Goal: Navigation & Orientation: Find specific page/section

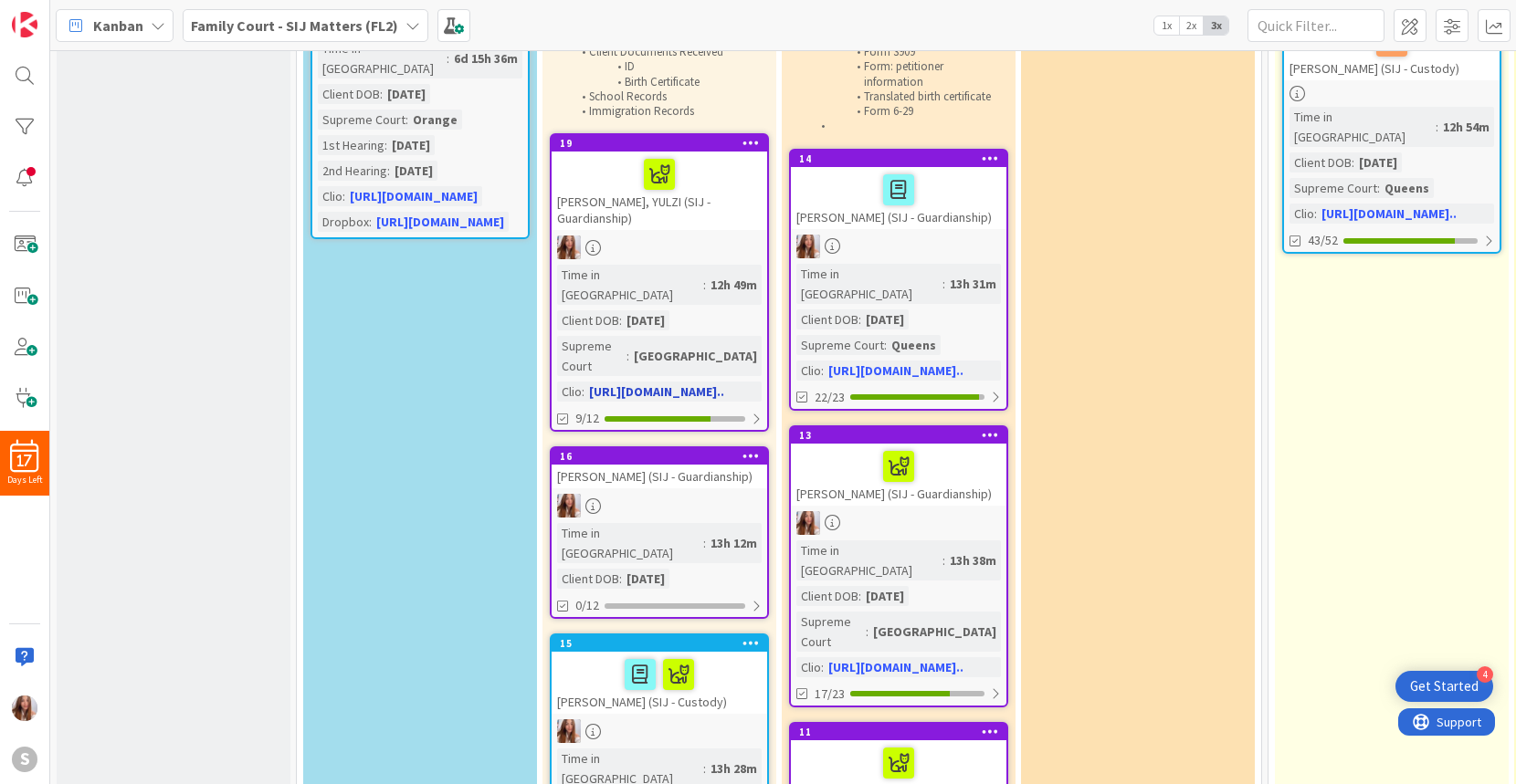
scroll to position [251, 0]
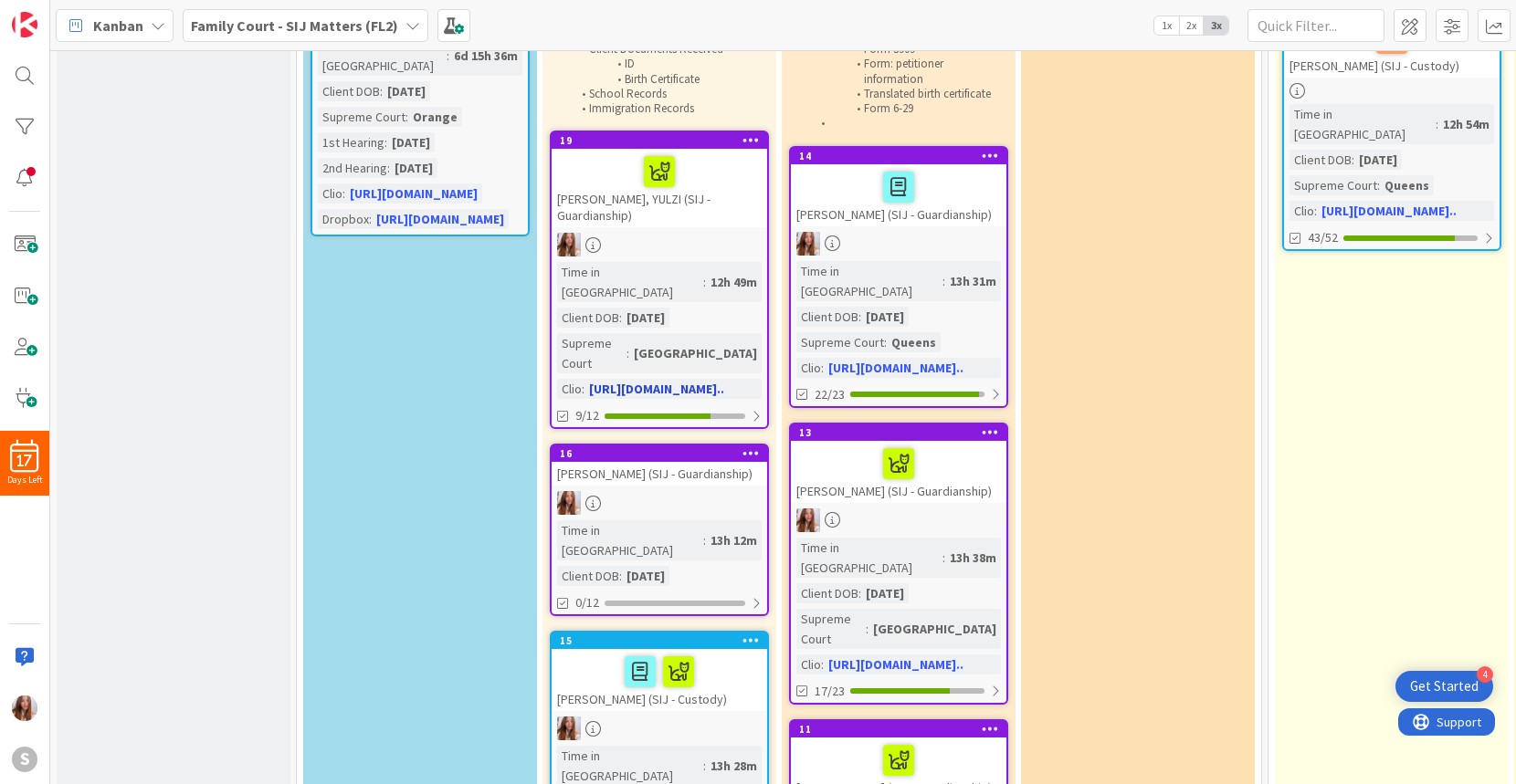
click at [605, 174] on div at bounding box center [660, 172] width 205 height 39
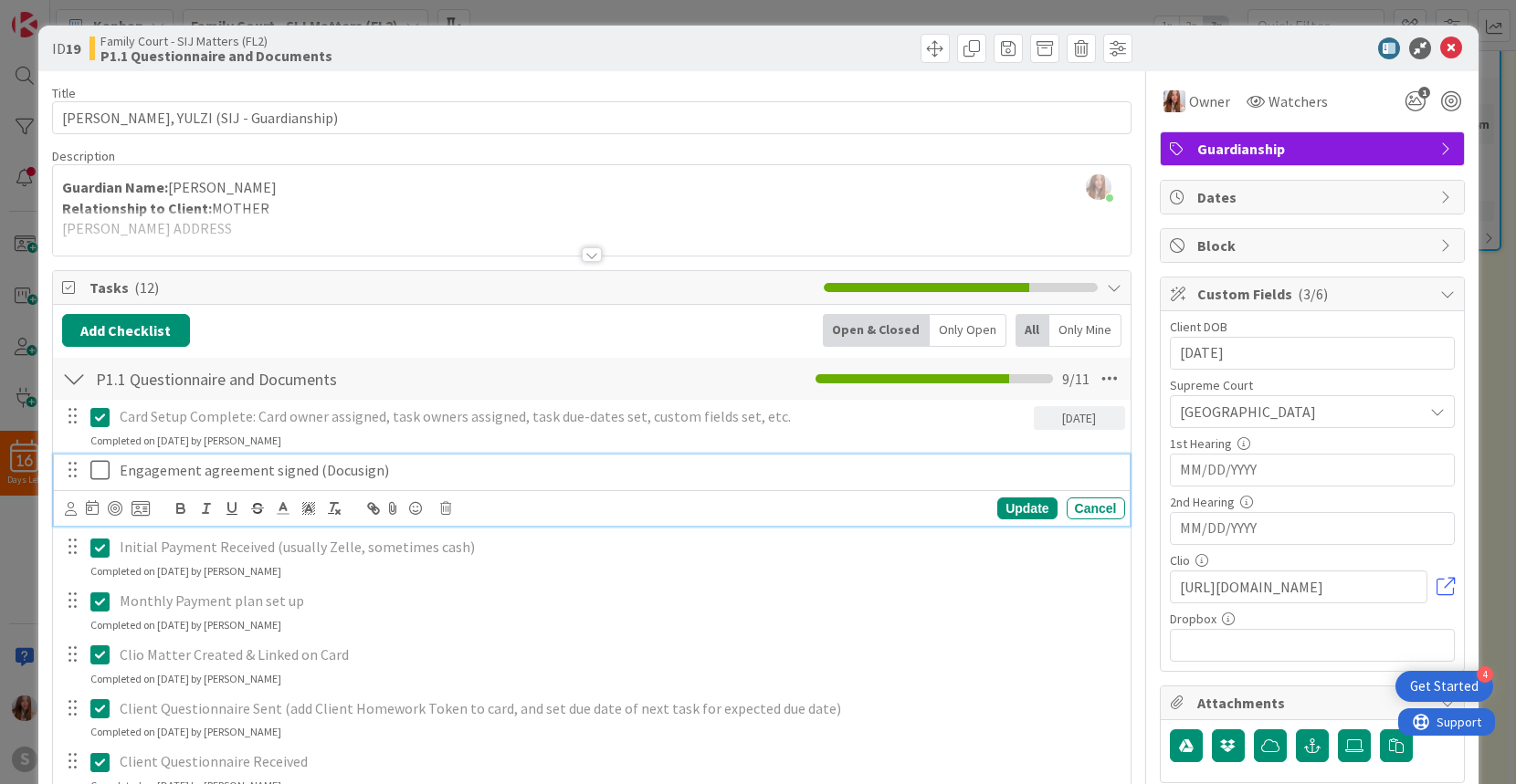
click at [100, 468] on icon at bounding box center [100, 470] width 19 height 22
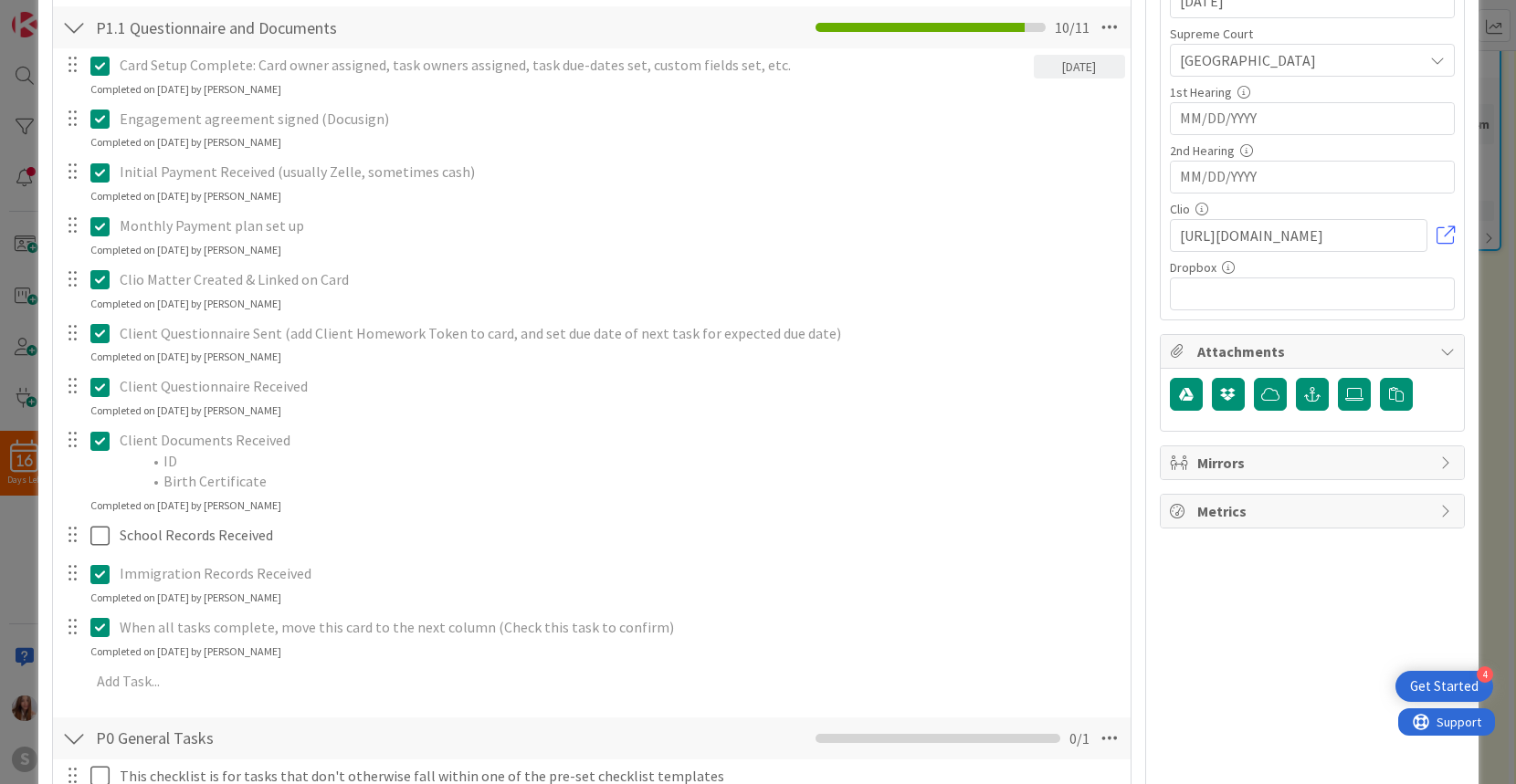
scroll to position [358, 0]
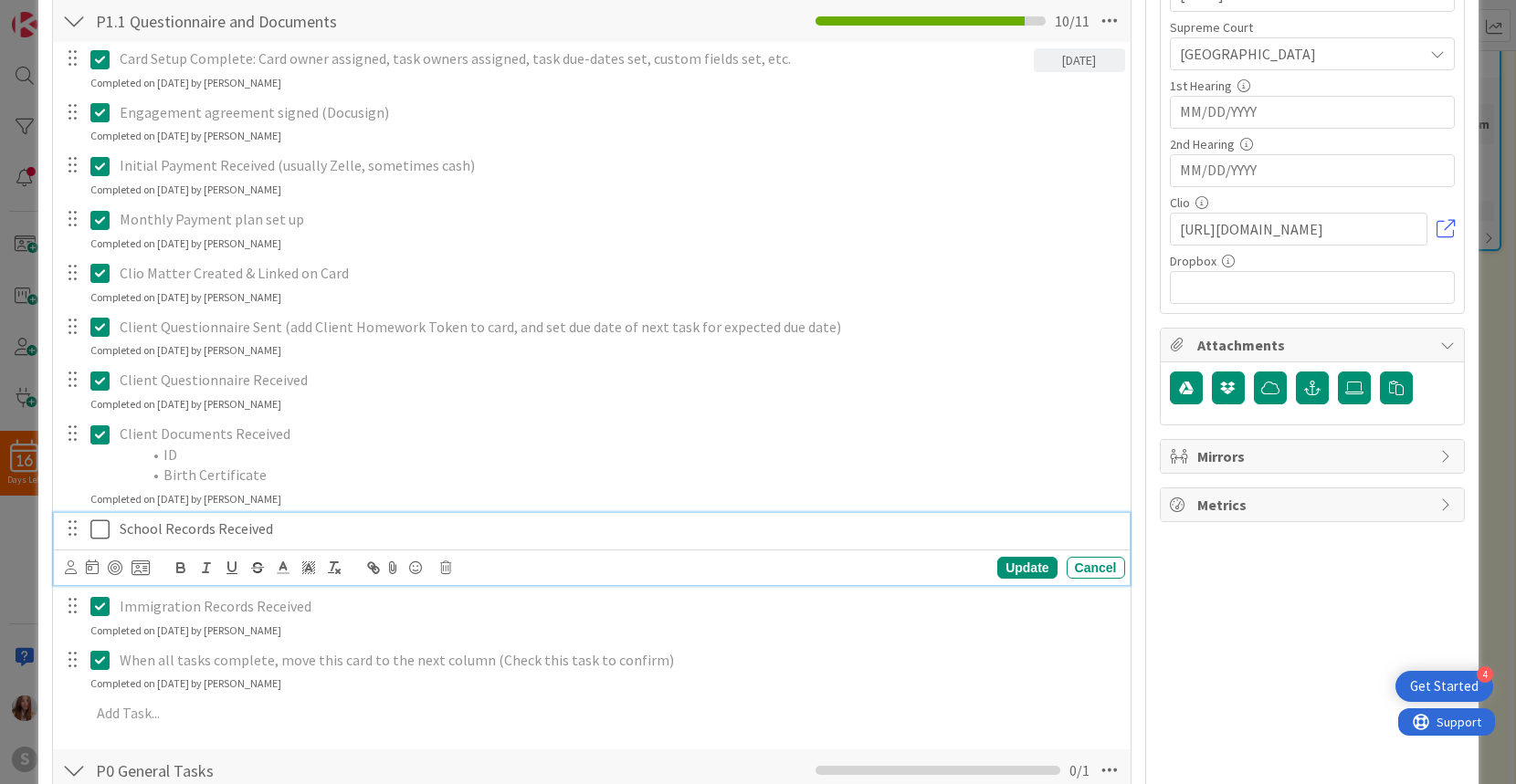
click at [103, 527] on icon at bounding box center [100, 529] width 19 height 22
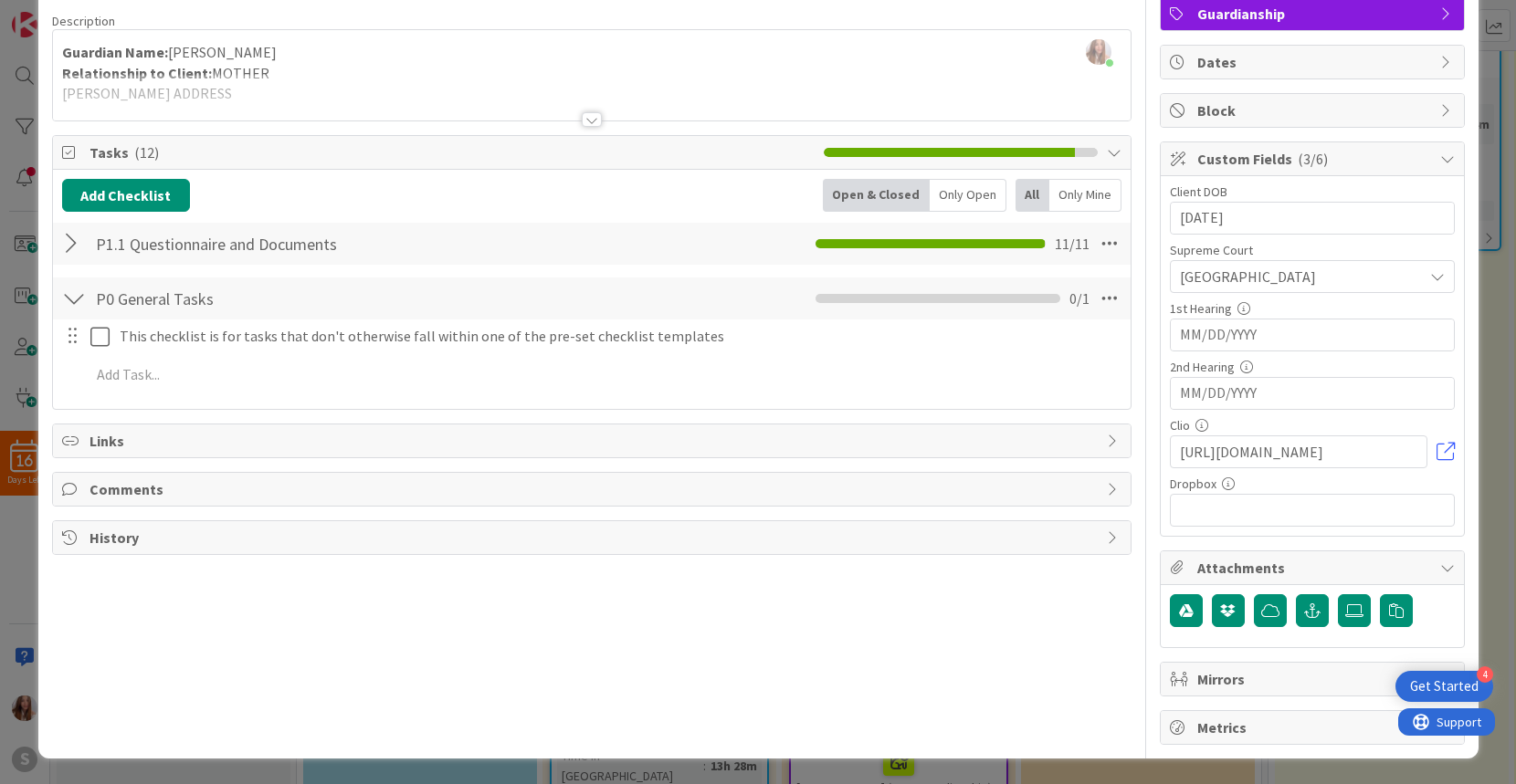
scroll to position [0, 0]
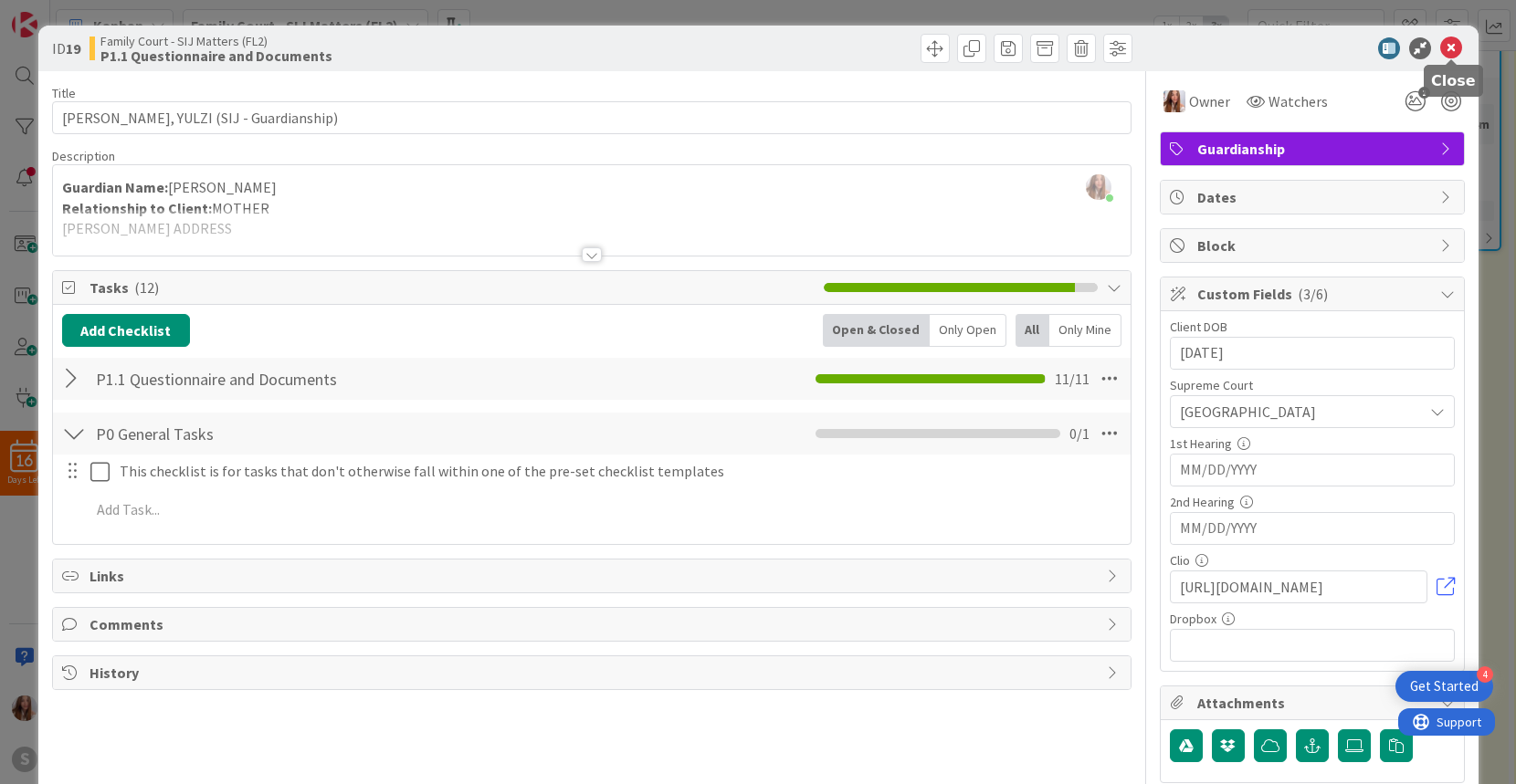
click at [1445, 50] on icon at bounding box center [1450, 48] width 22 height 22
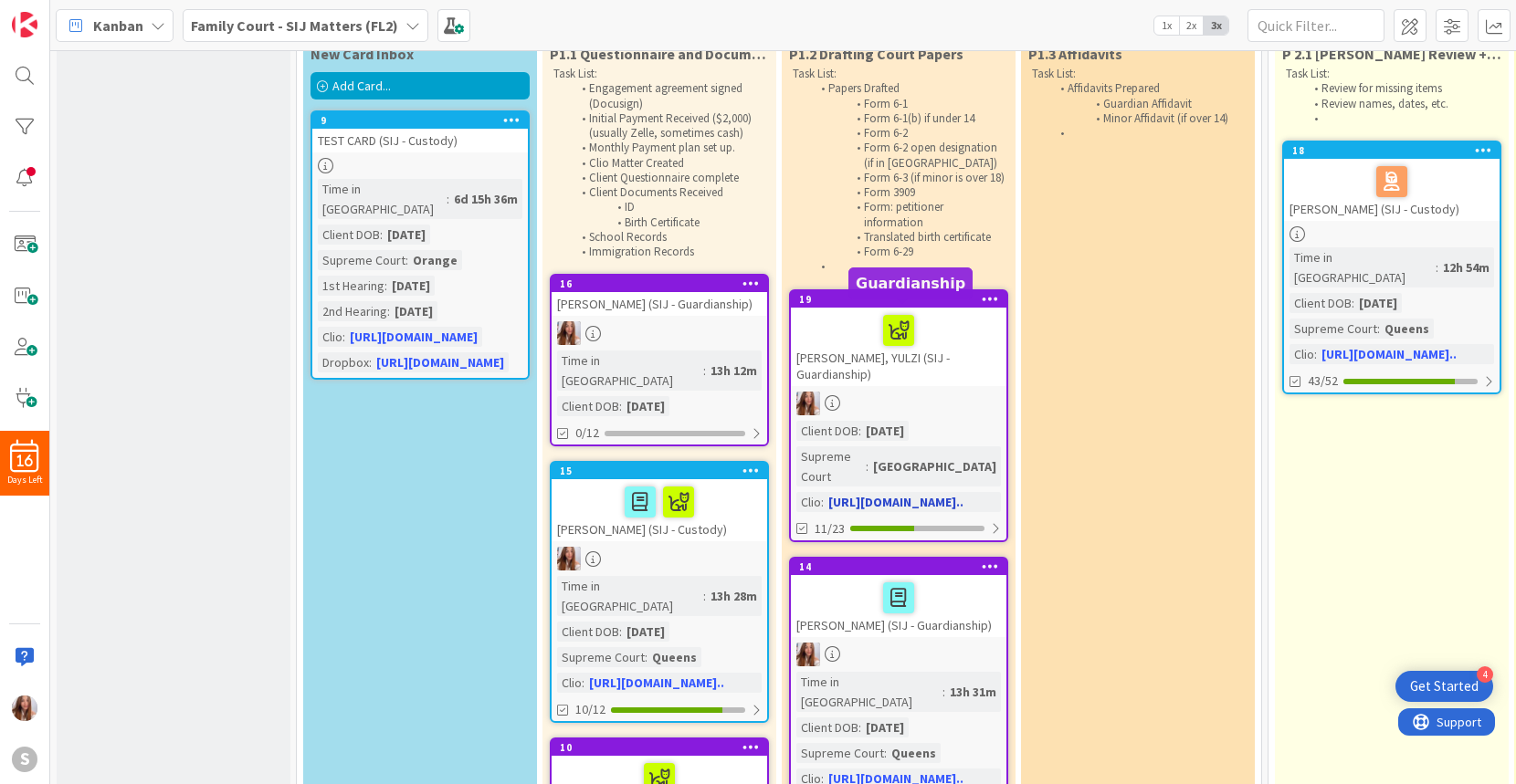
scroll to position [115, 0]
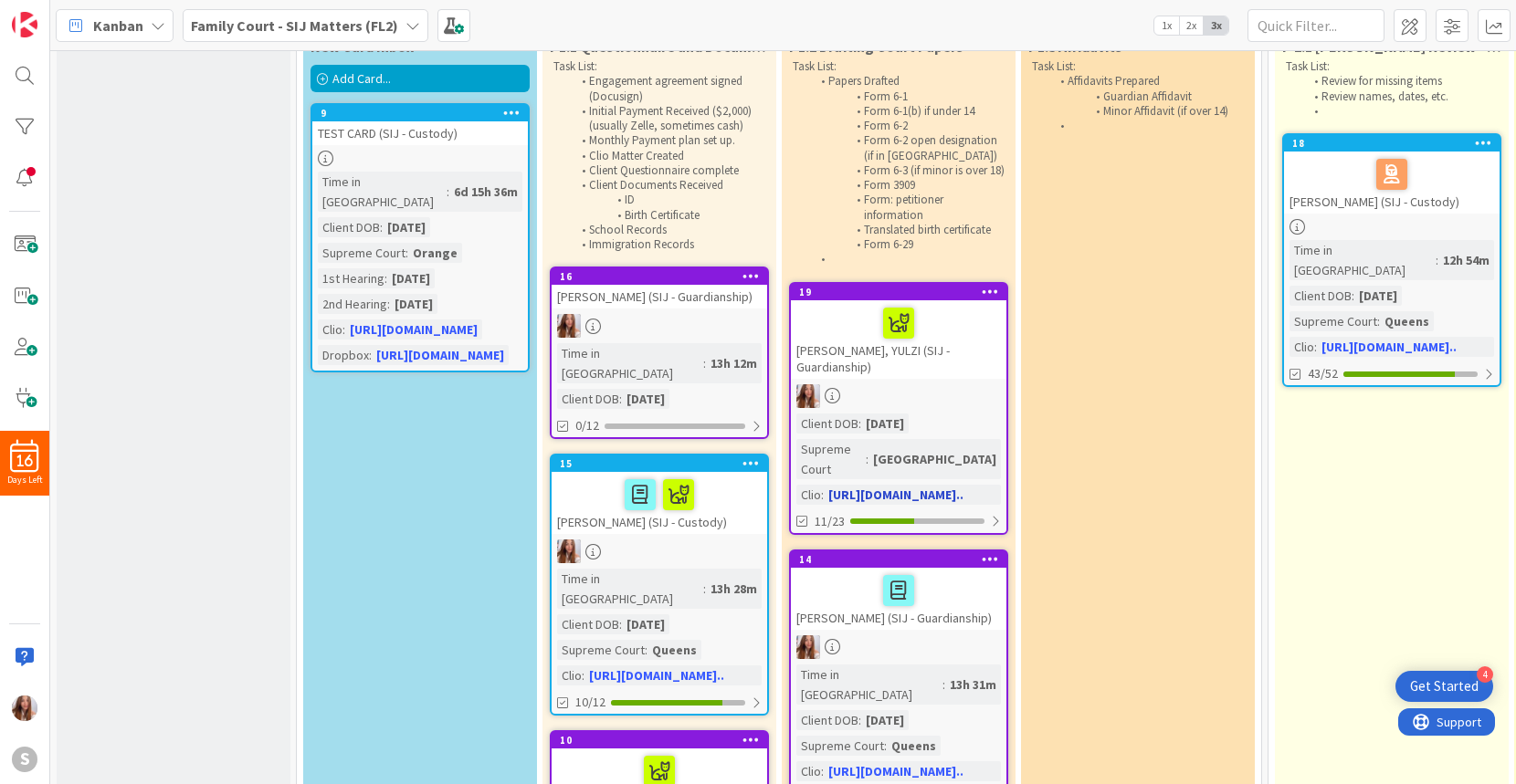
click at [953, 317] on div "[PERSON_NAME], YULZI (SIJ - Guardianship)" at bounding box center [898, 339] width 215 height 78
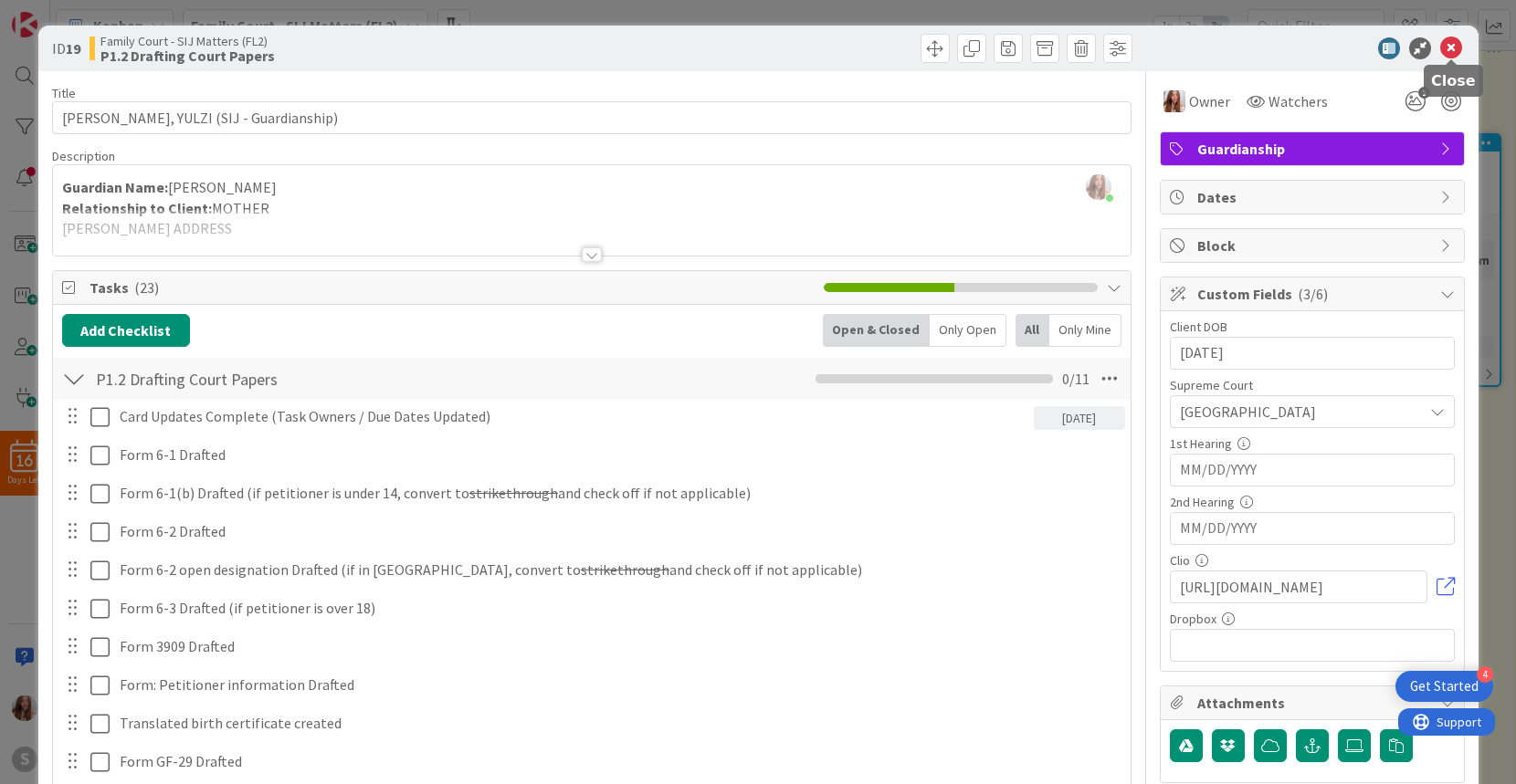
click at [1451, 45] on icon at bounding box center [1450, 48] width 22 height 22
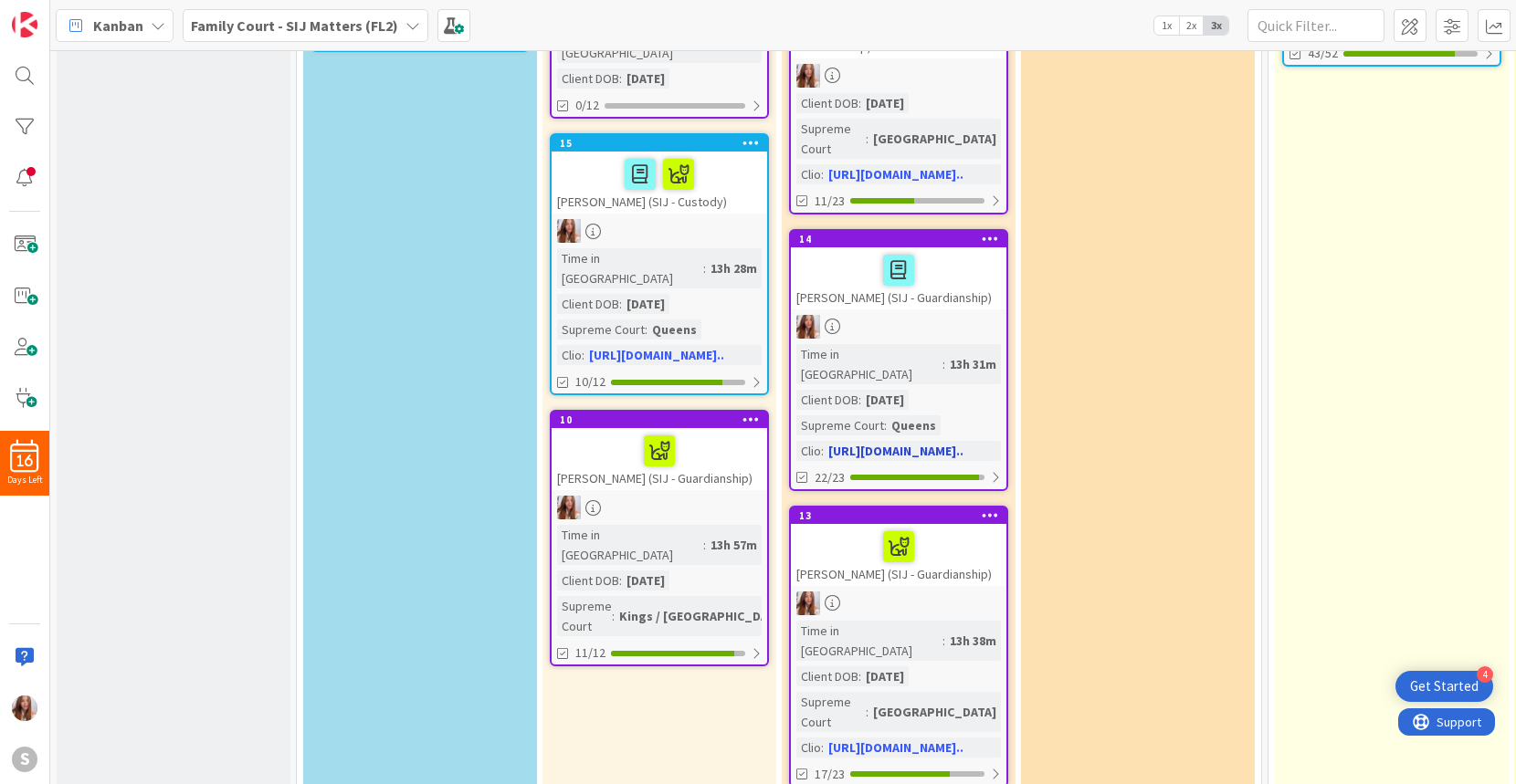
scroll to position [440, 0]
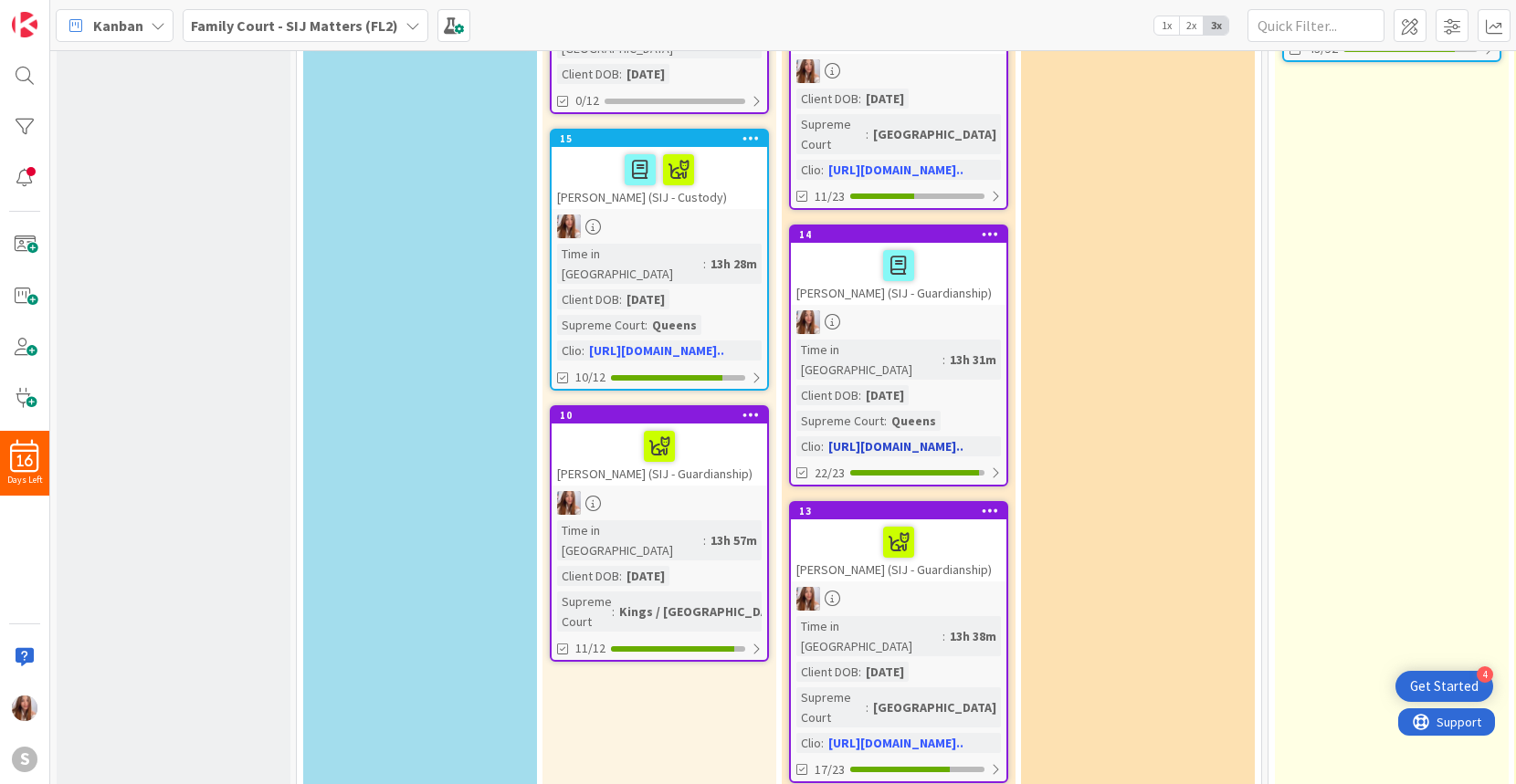
click at [942, 256] on div at bounding box center [899, 266] width 205 height 39
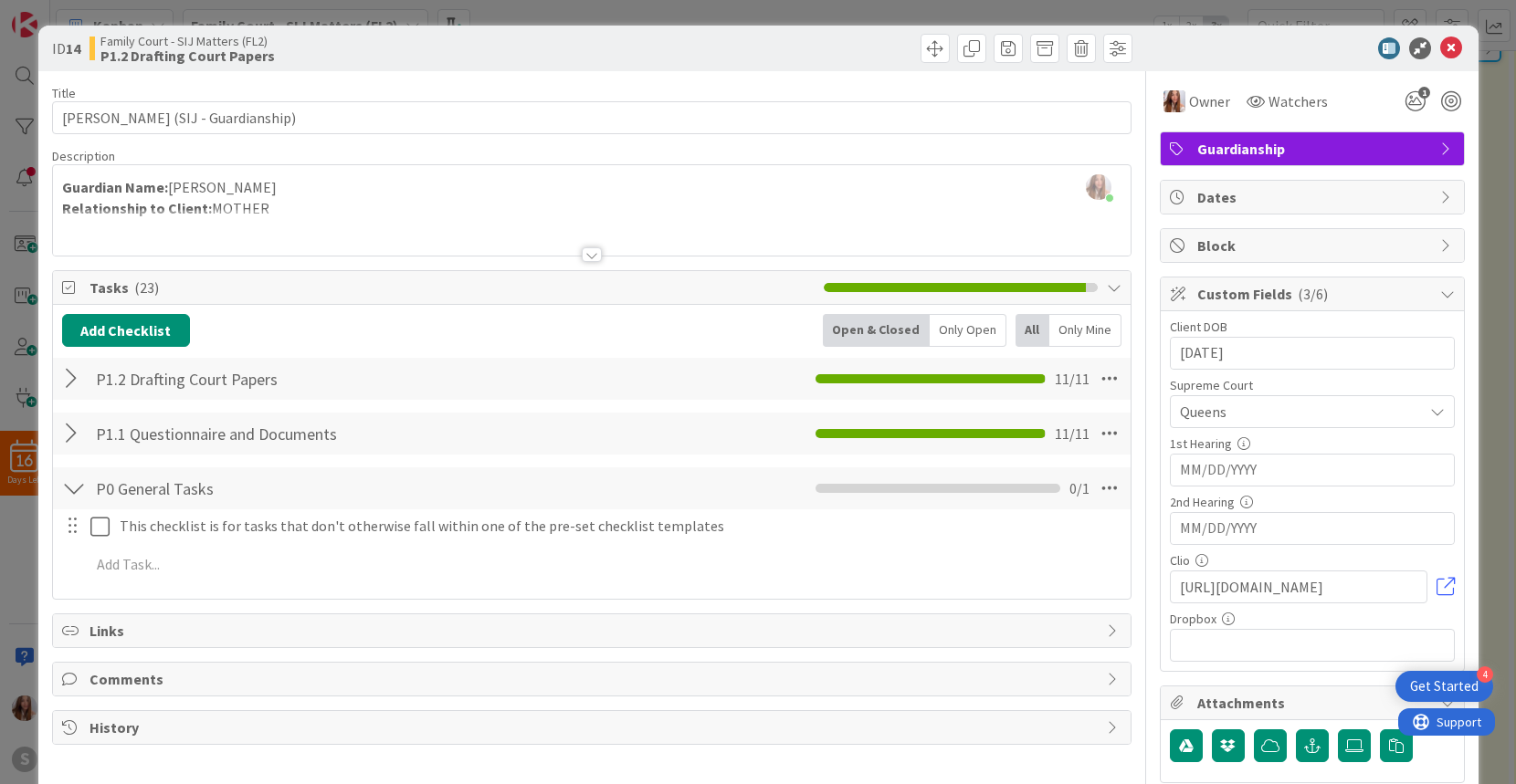
scroll to position [5, 0]
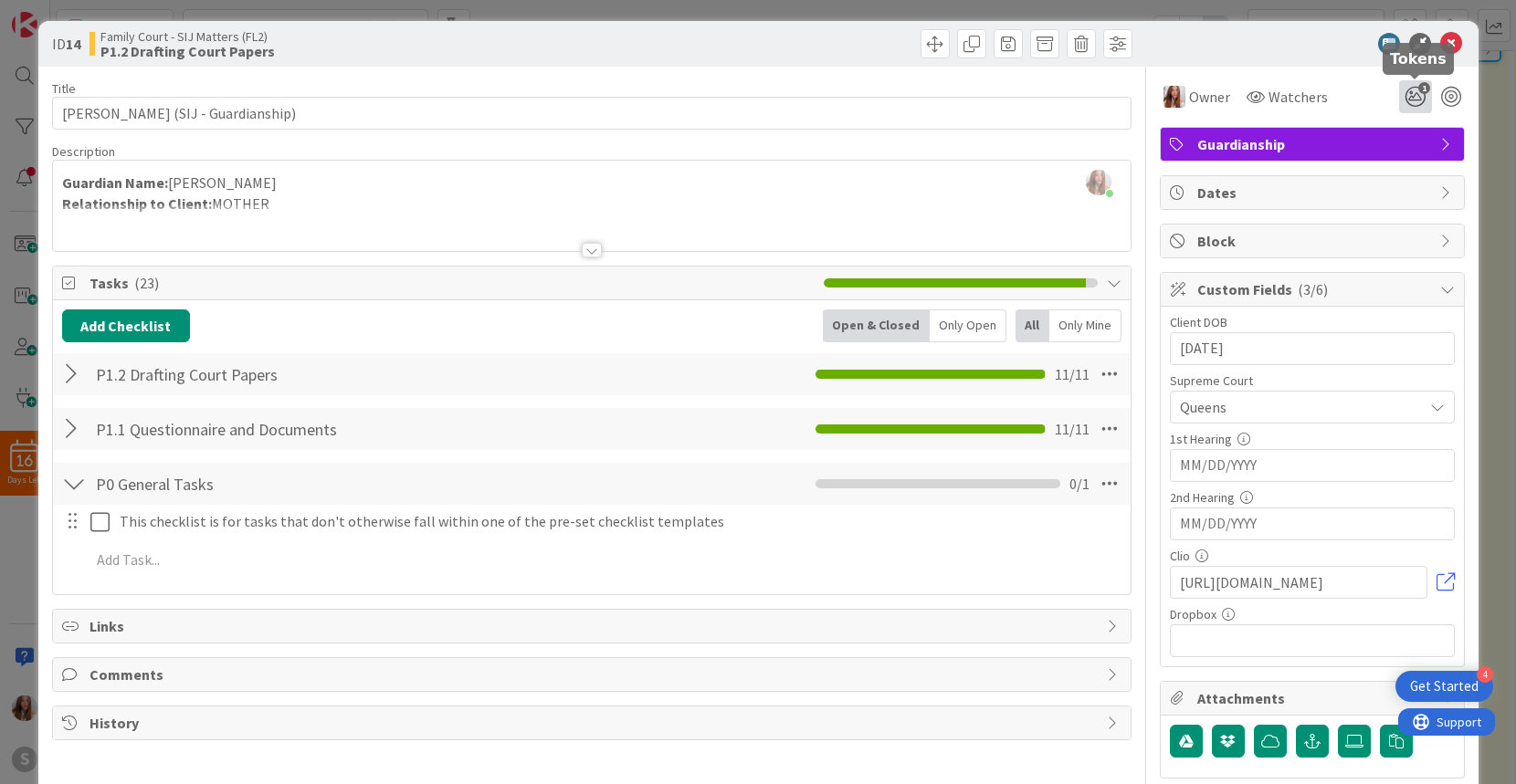
click at [1415, 97] on icon "1" at bounding box center [1416, 97] width 33 height 33
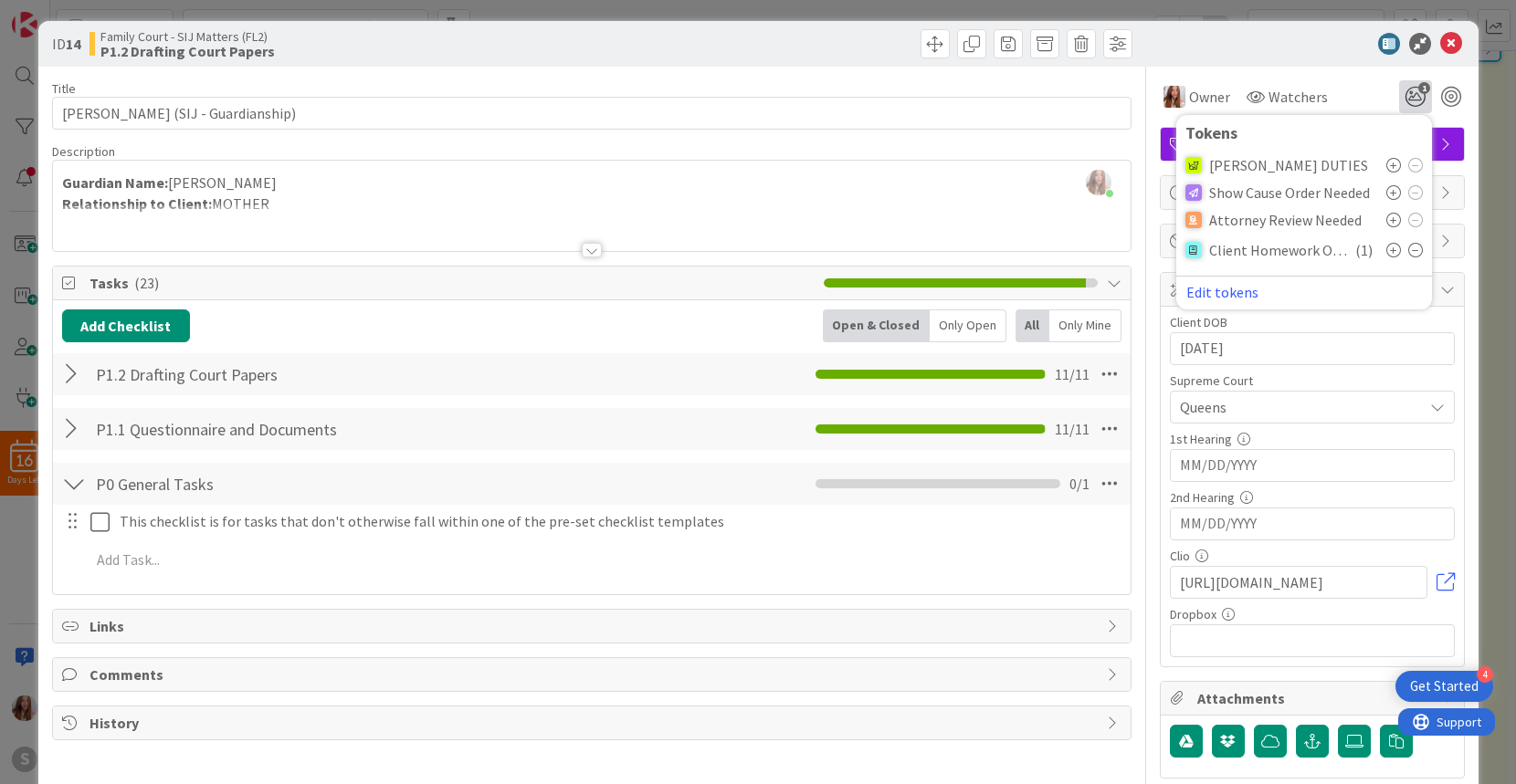
click at [1392, 165] on icon at bounding box center [1393, 165] width 14 height 14
click at [1451, 45] on icon at bounding box center [1450, 43] width 22 height 22
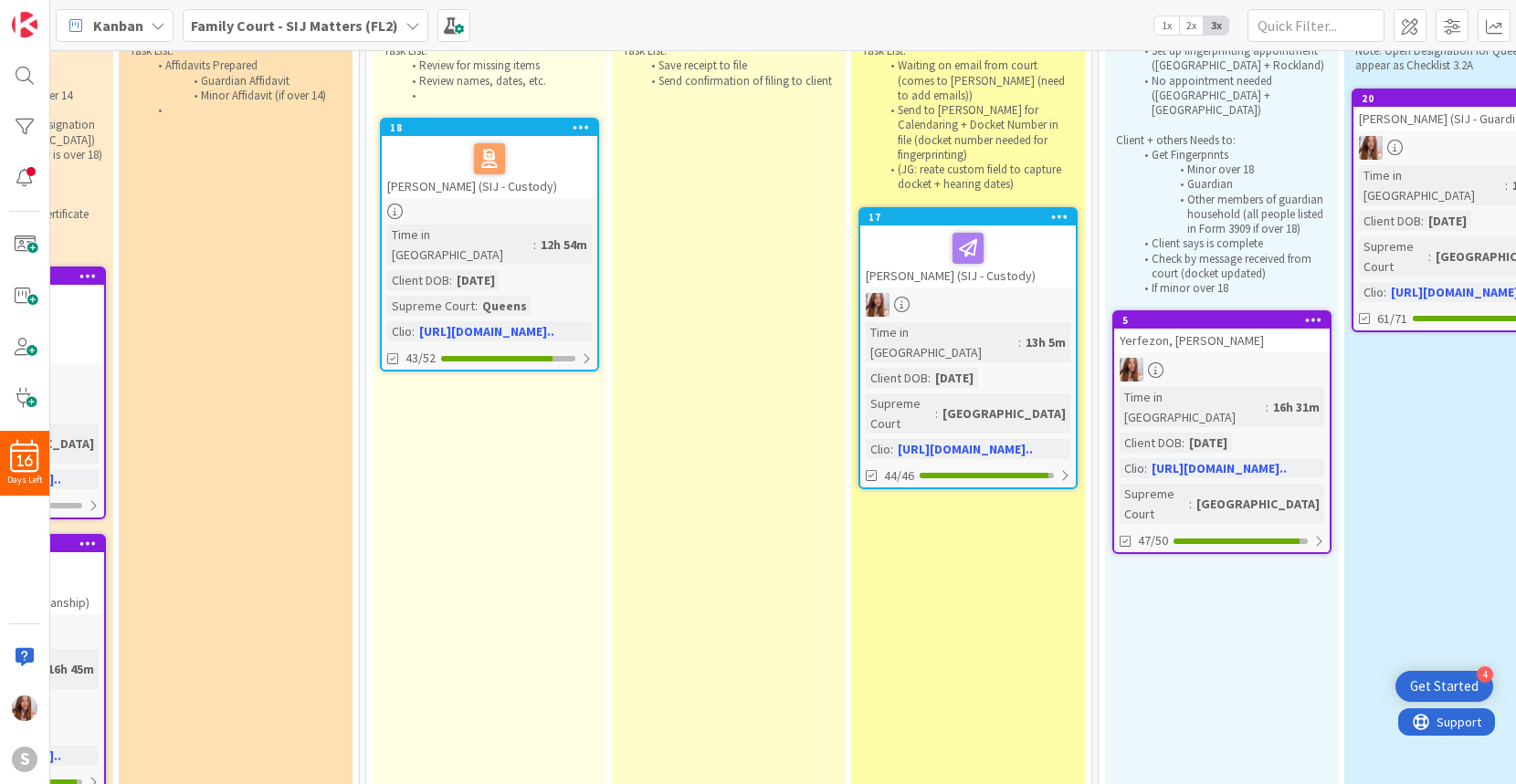
scroll to position [130, 934]
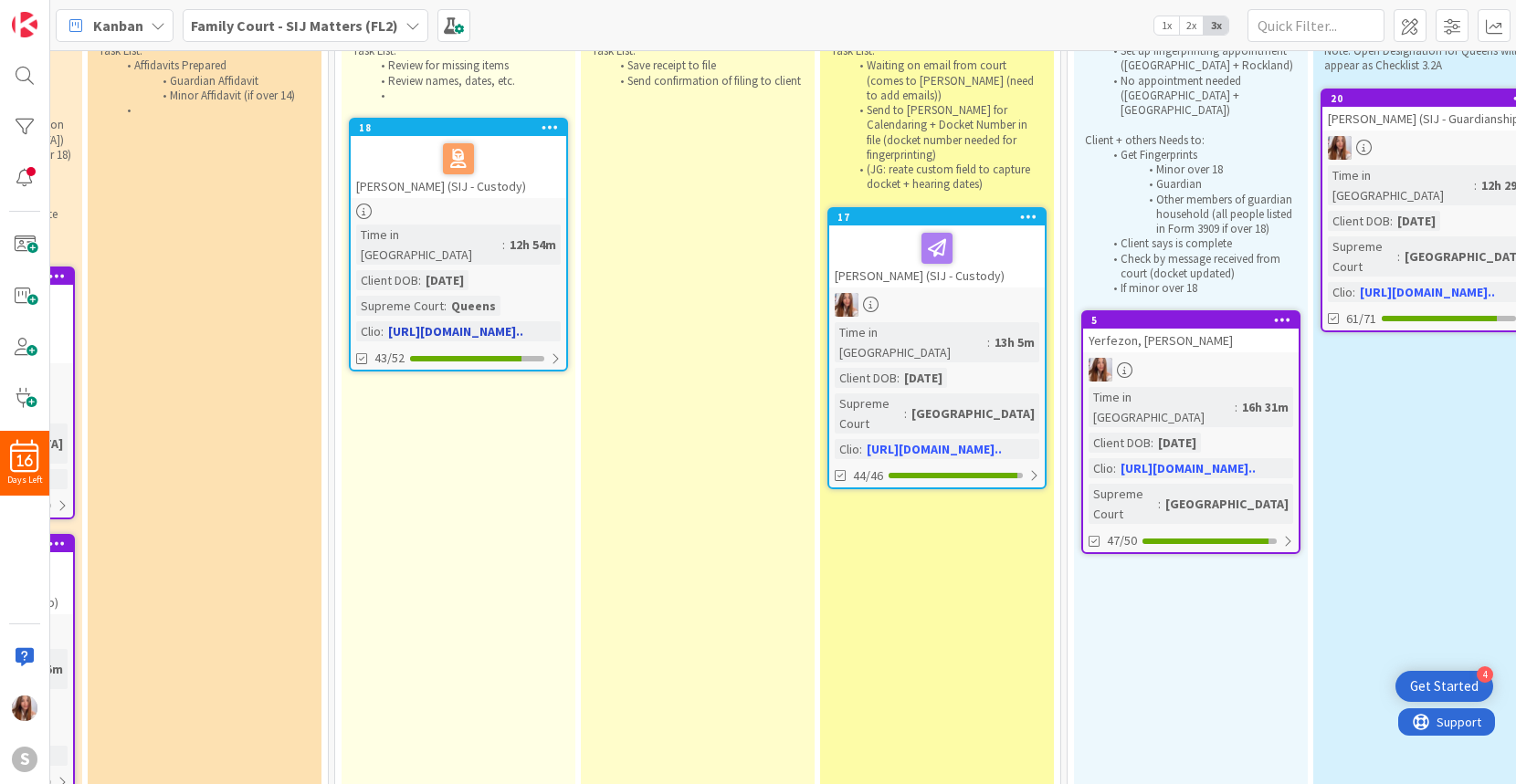
click at [517, 176] on div at bounding box center [459, 159] width 205 height 39
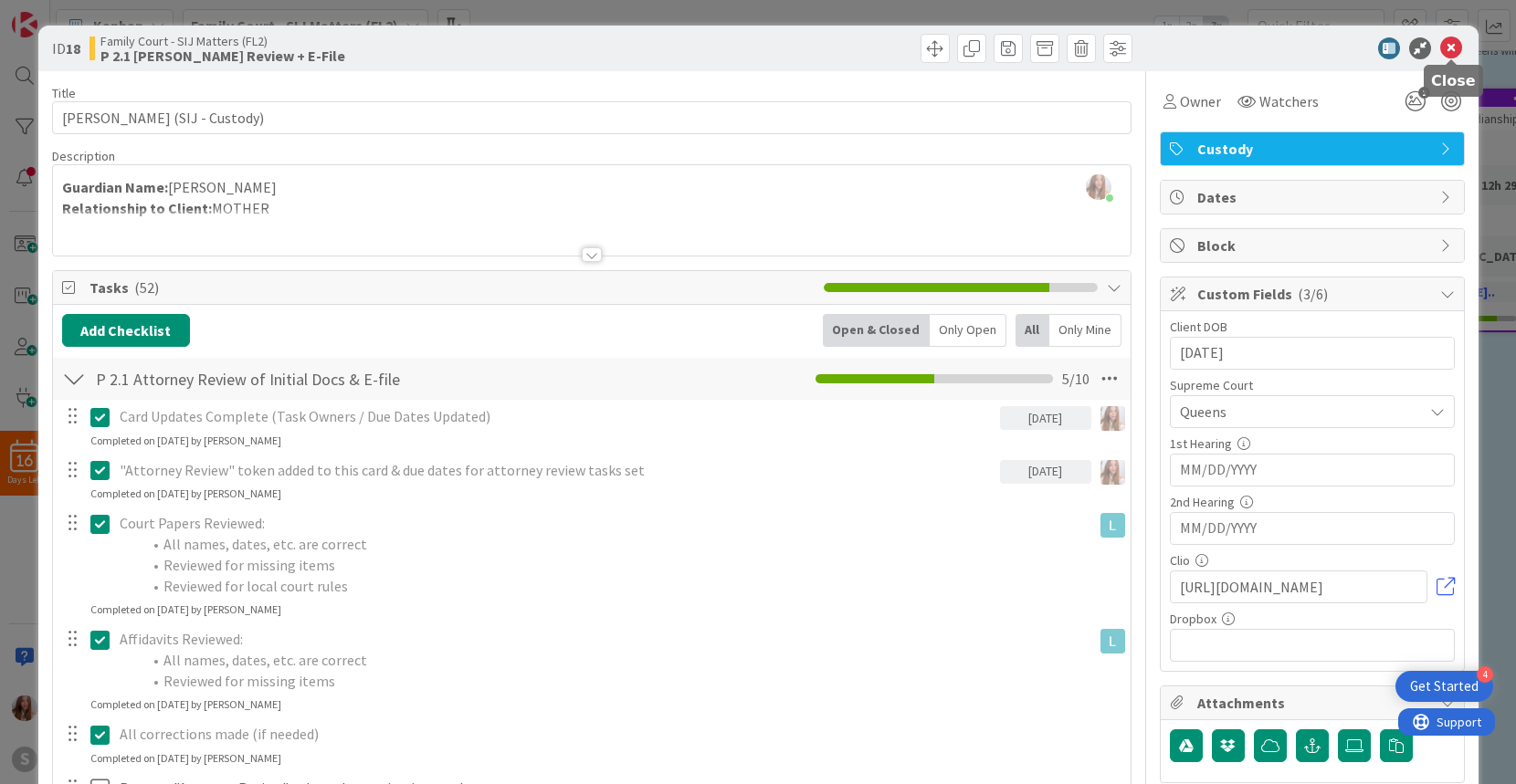
click at [1458, 50] on icon at bounding box center [1450, 48] width 22 height 22
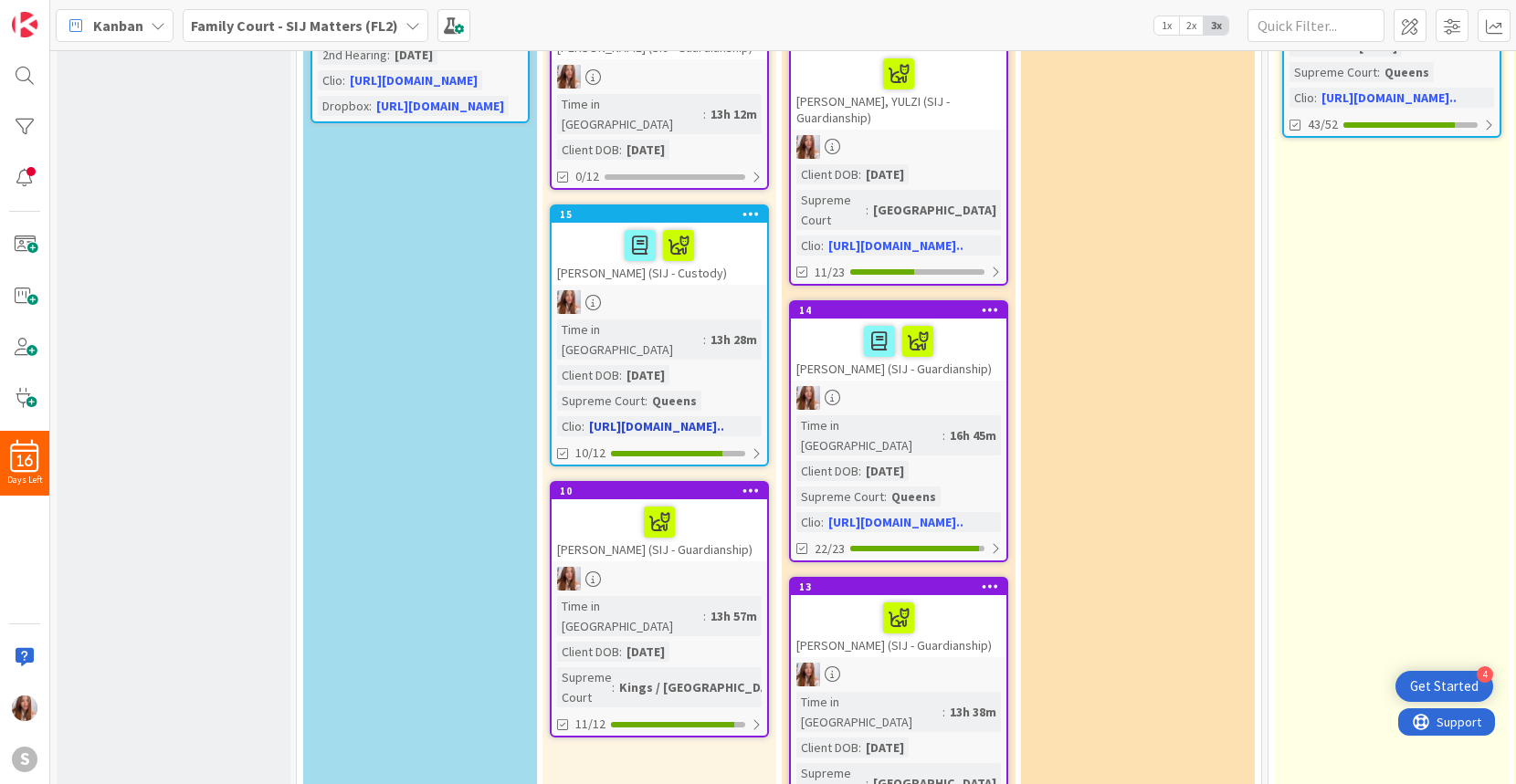
click at [598, 240] on div at bounding box center [660, 246] width 205 height 39
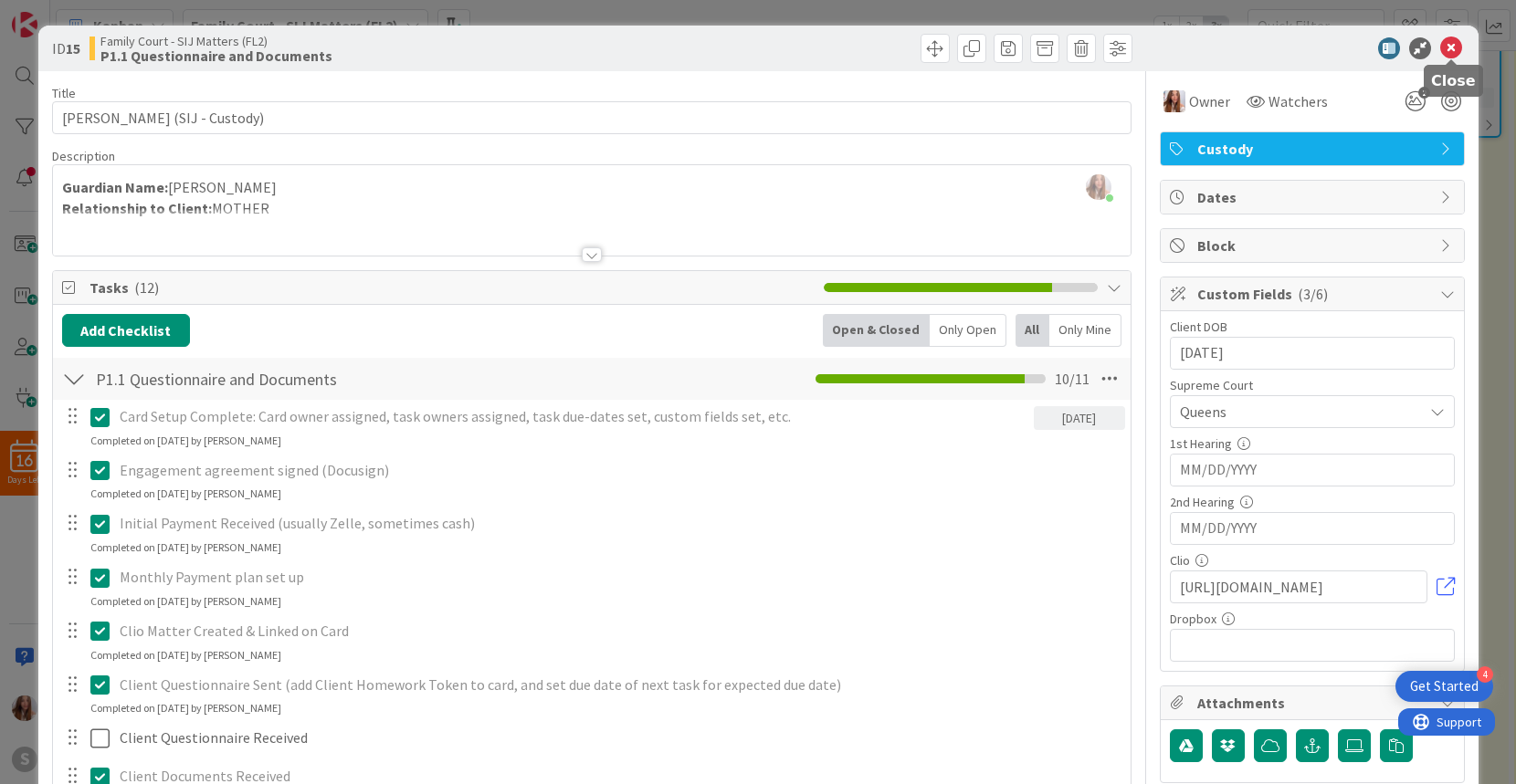
click at [1456, 48] on icon at bounding box center [1450, 48] width 22 height 22
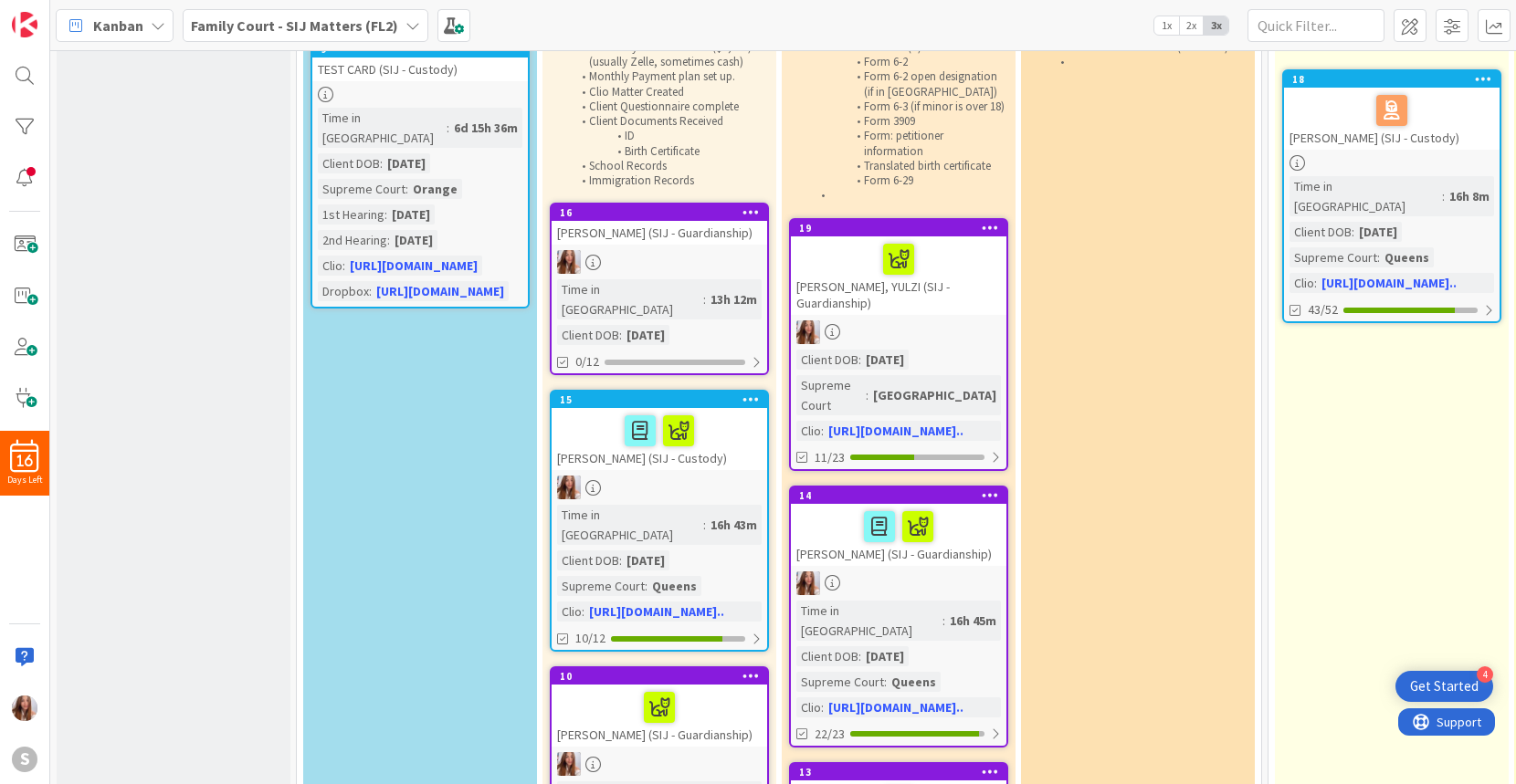
scroll to position [177, 0]
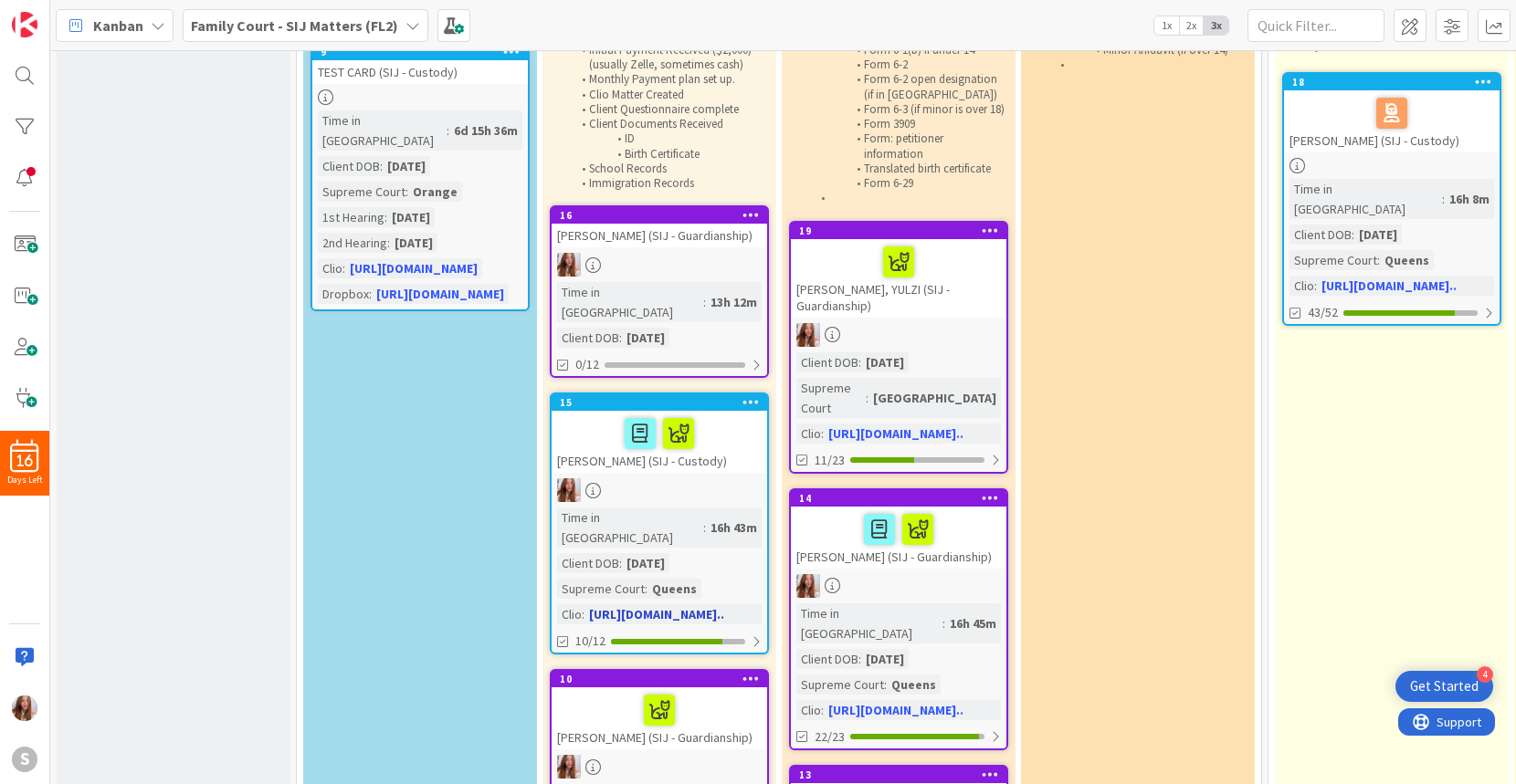
click at [721, 445] on div at bounding box center [660, 434] width 205 height 39
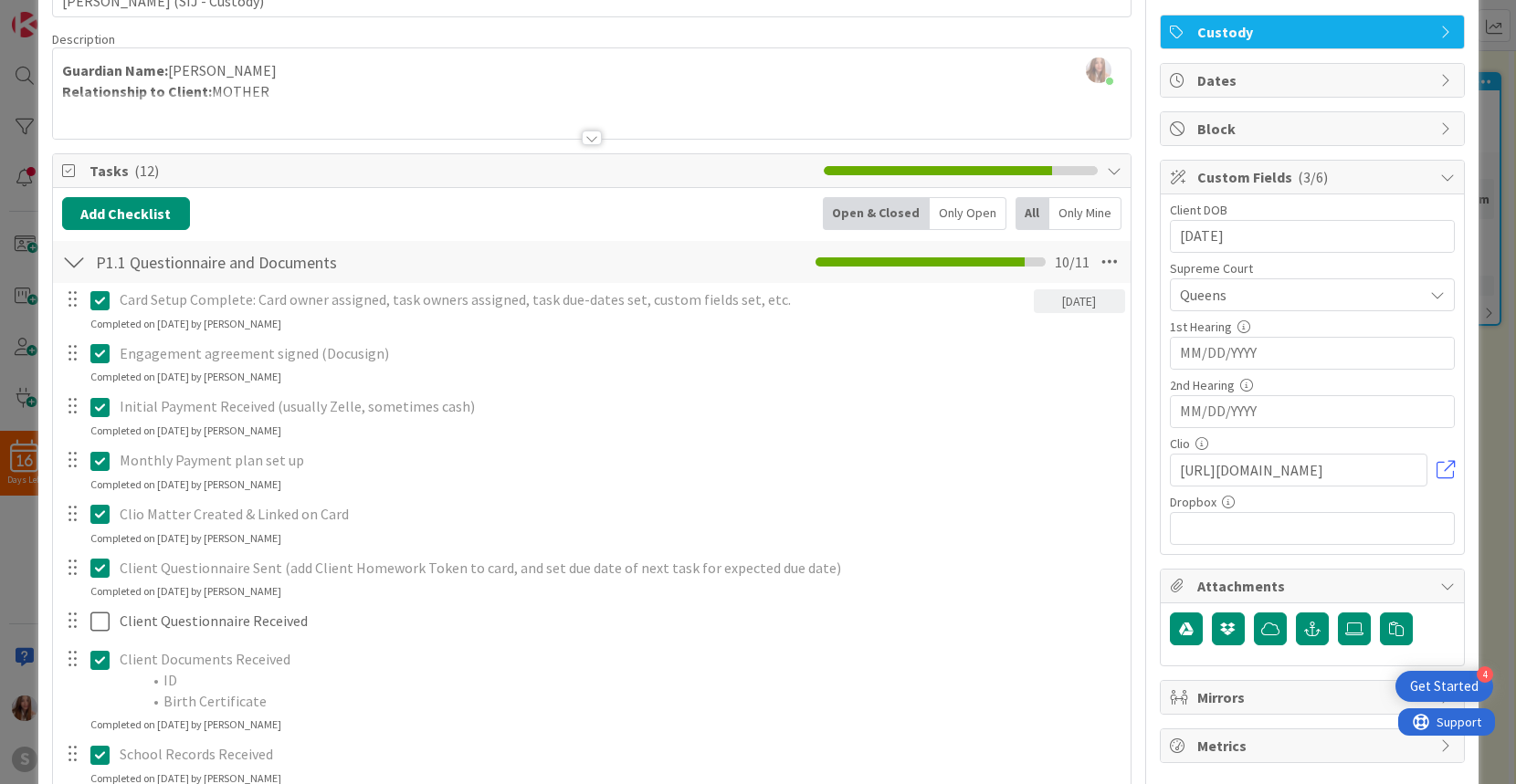
scroll to position [171, 0]
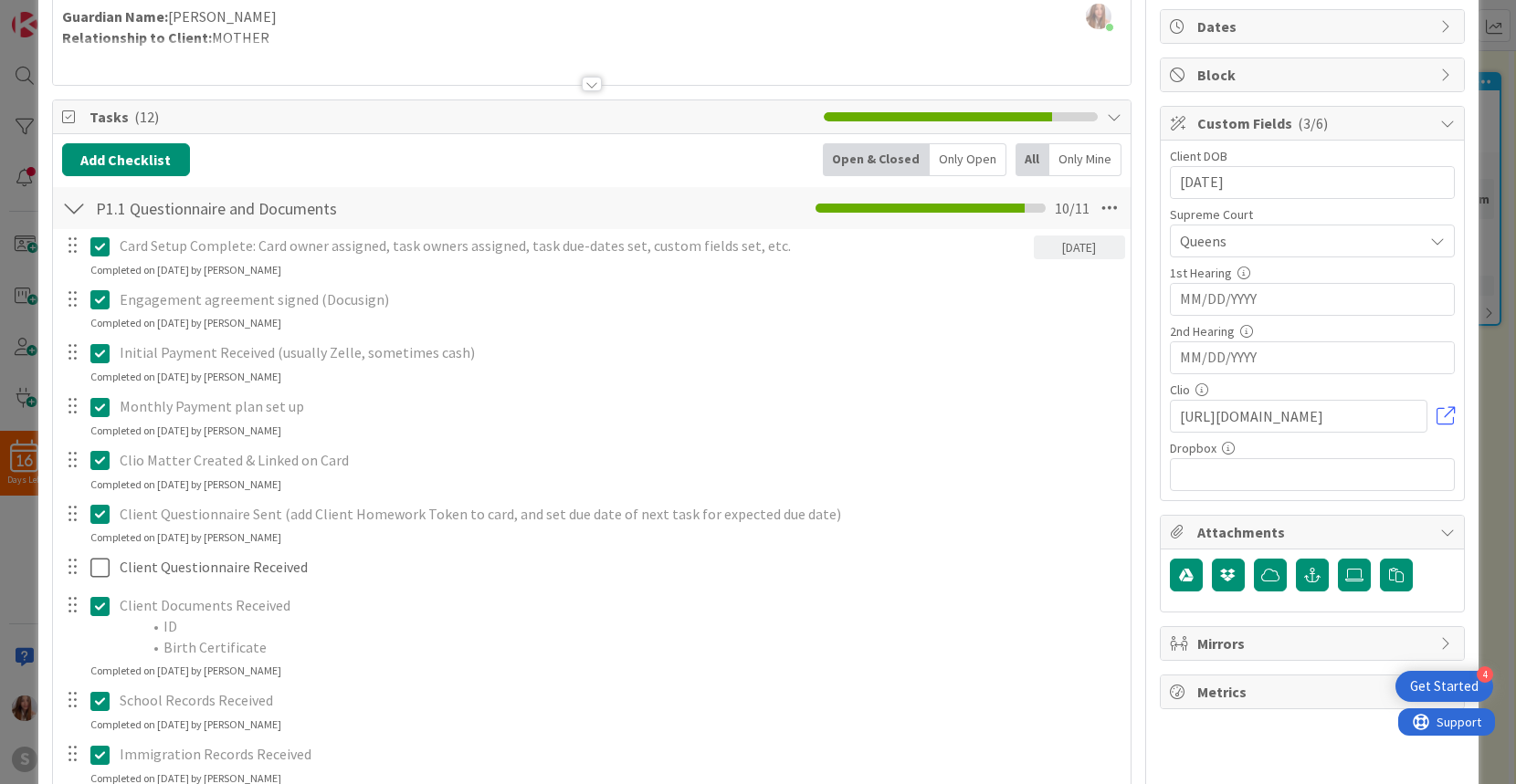
click at [102, 302] on icon at bounding box center [100, 299] width 19 height 22
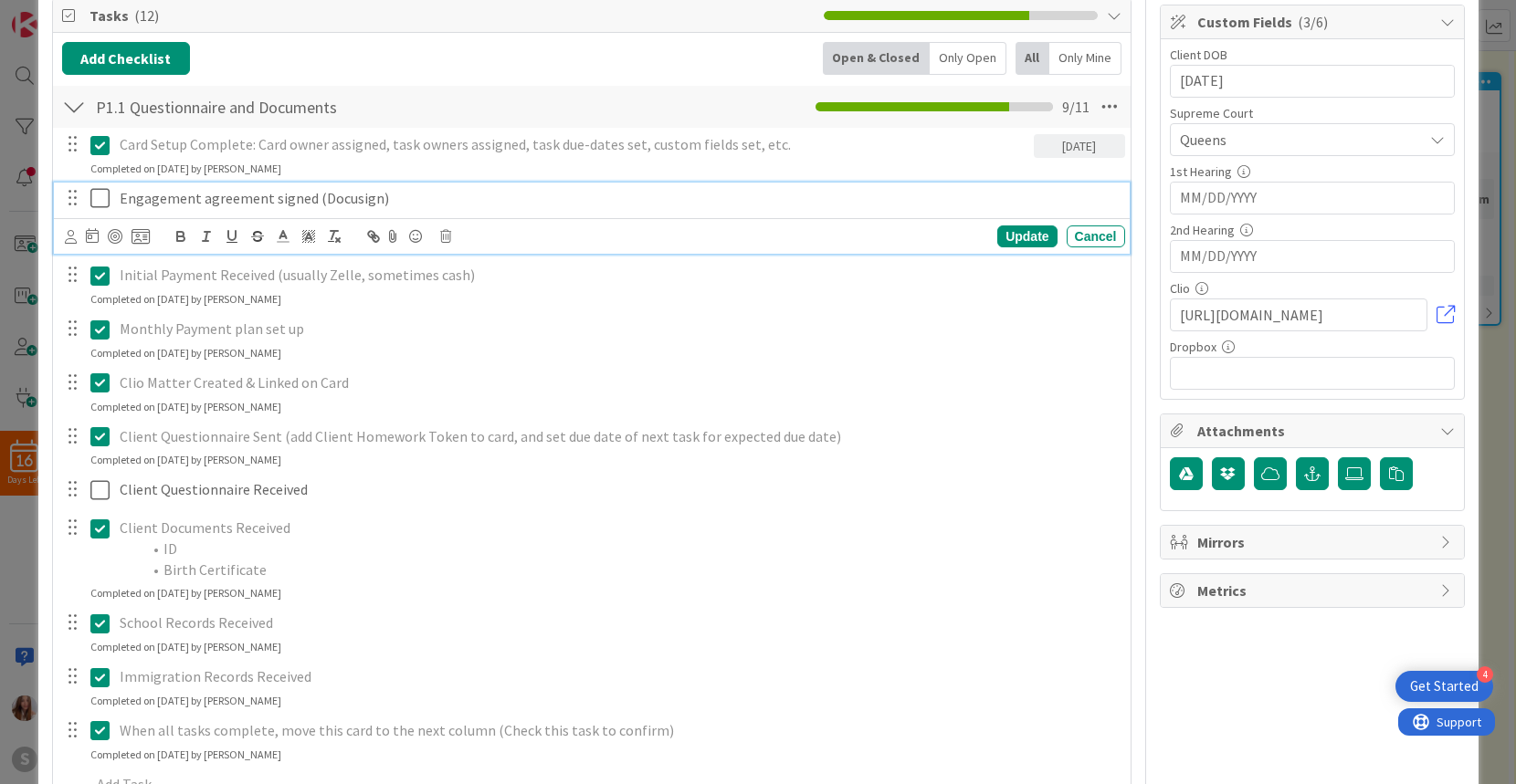
scroll to position [284, 0]
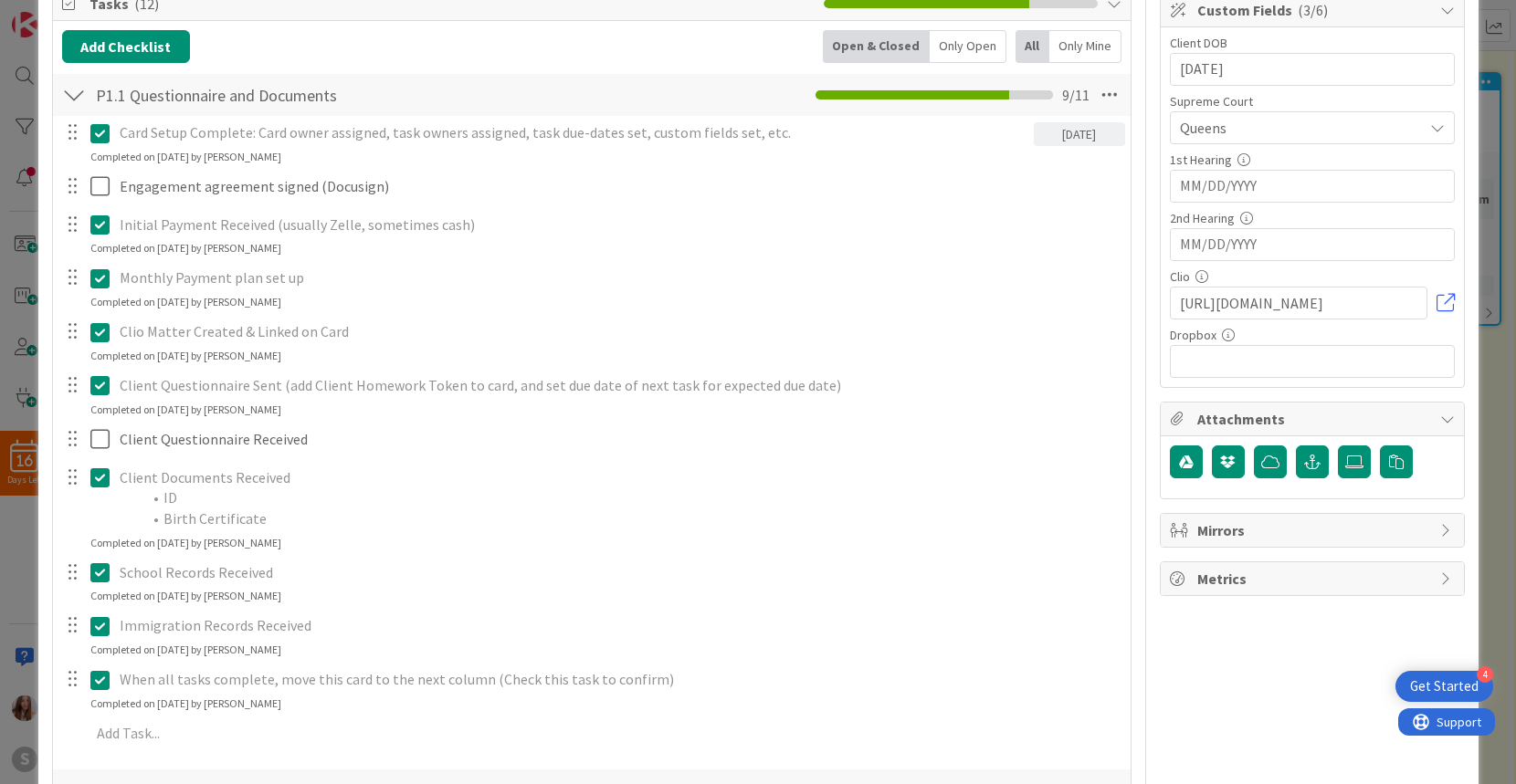
drag, startPoint x: 102, startPoint y: 266, endPoint x: 100, endPoint y: 278, distance: 12.2
click at [102, 266] on div "Card Setup Complete: Card owner assigned, task owners assigned, task due-dates …" at bounding box center [591, 436] width 1059 height 641
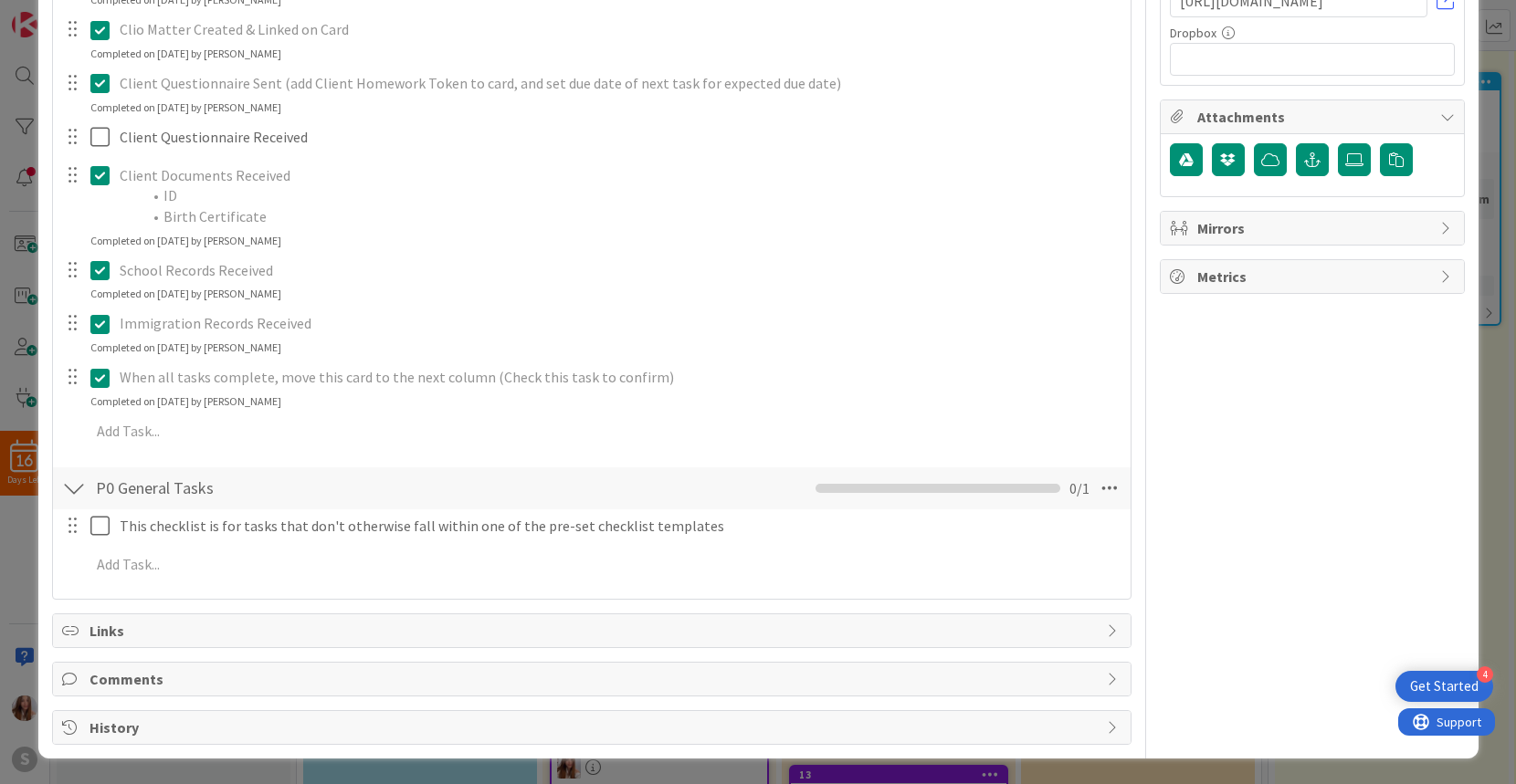
scroll to position [0, 0]
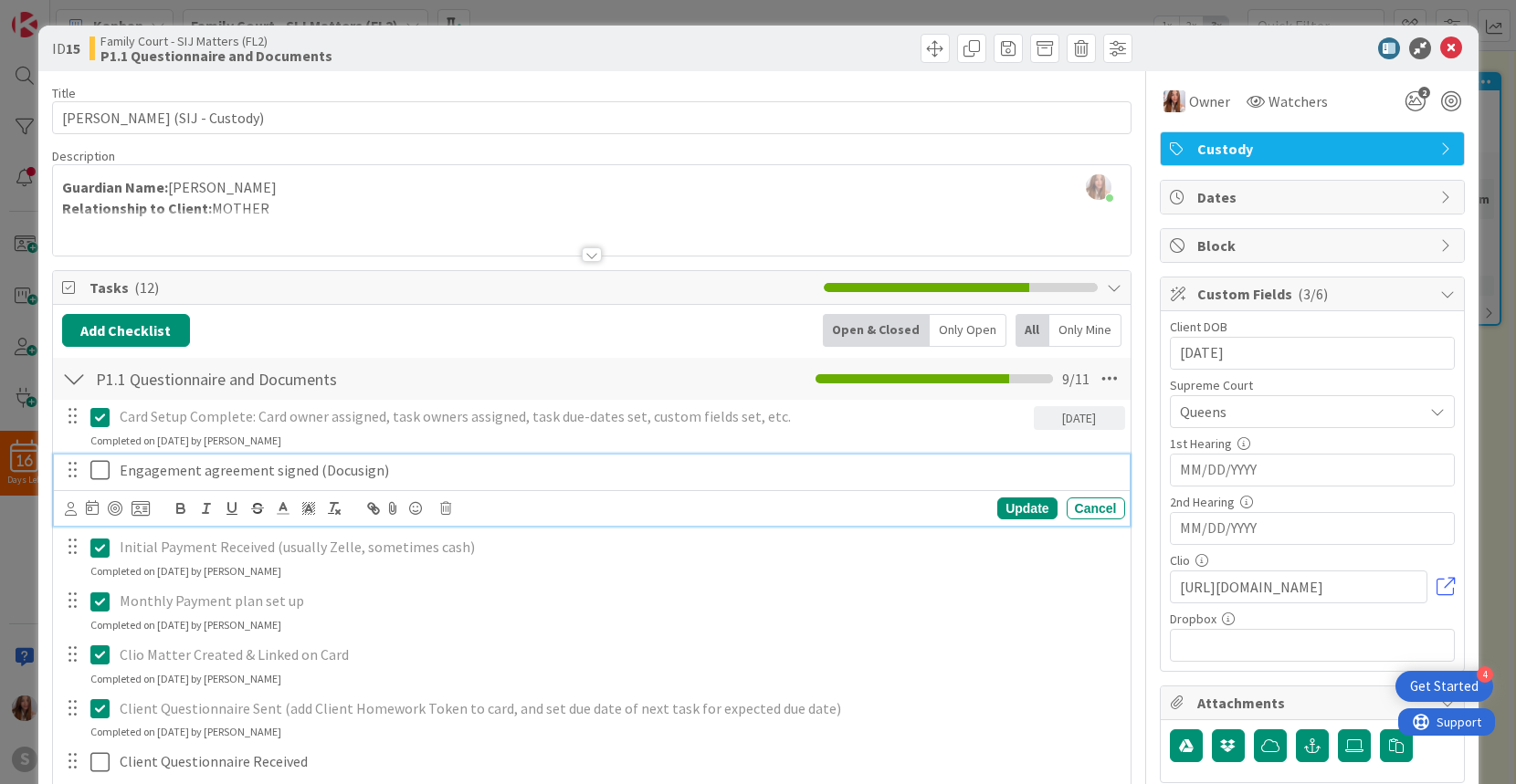
click at [96, 468] on icon at bounding box center [100, 470] width 19 height 22
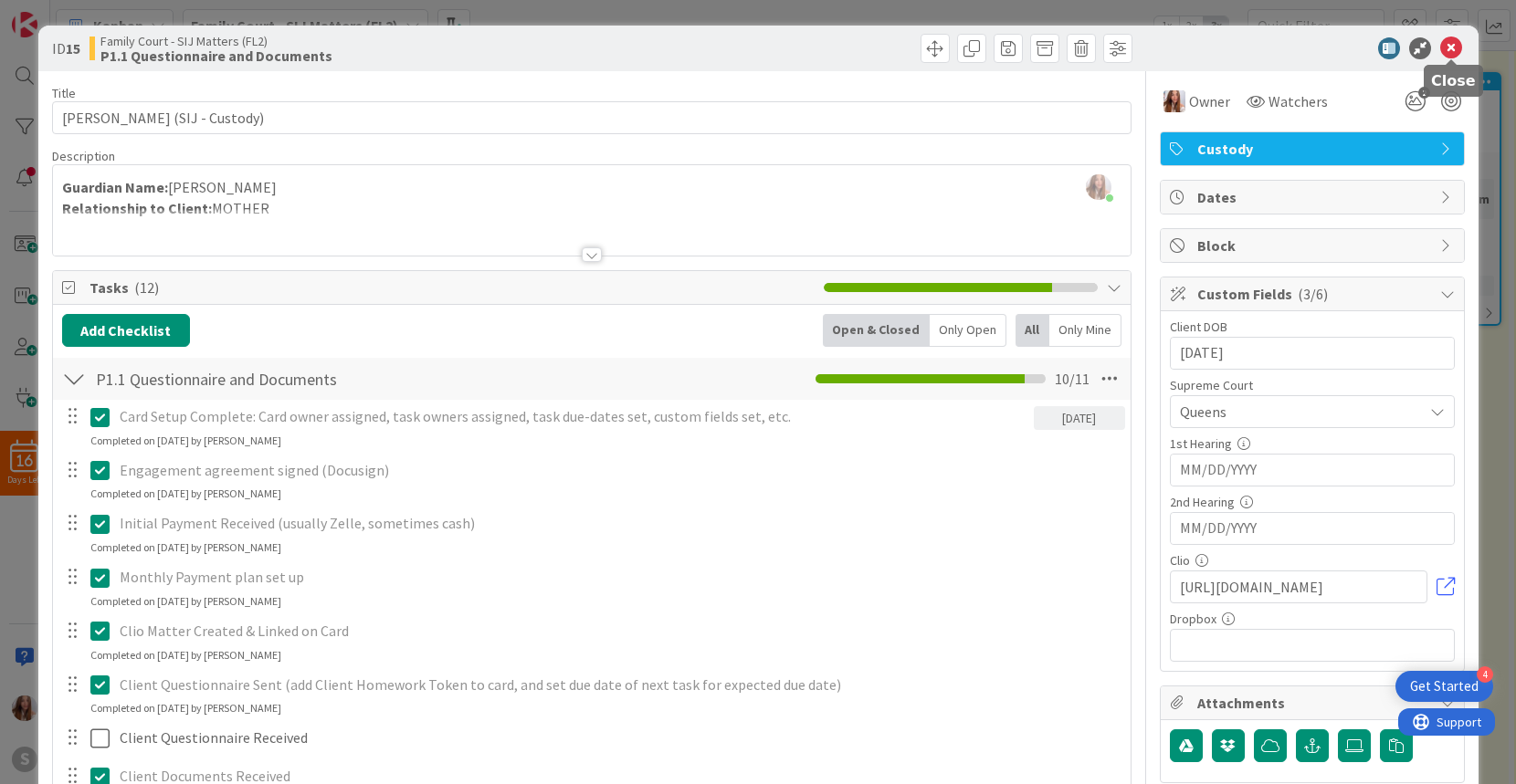
click at [1449, 47] on icon at bounding box center [1450, 48] width 22 height 22
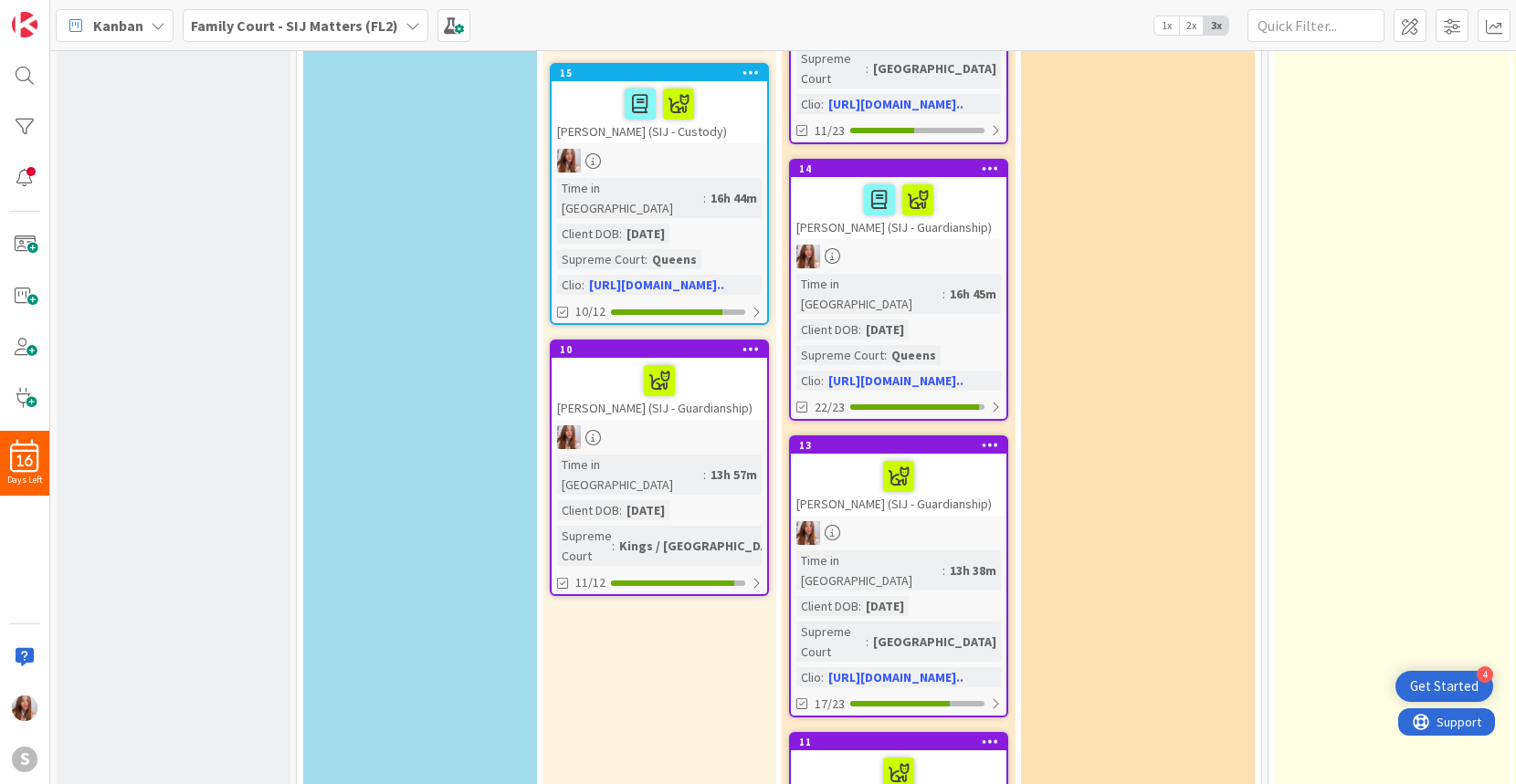
click at [715, 367] on div at bounding box center [660, 381] width 205 height 39
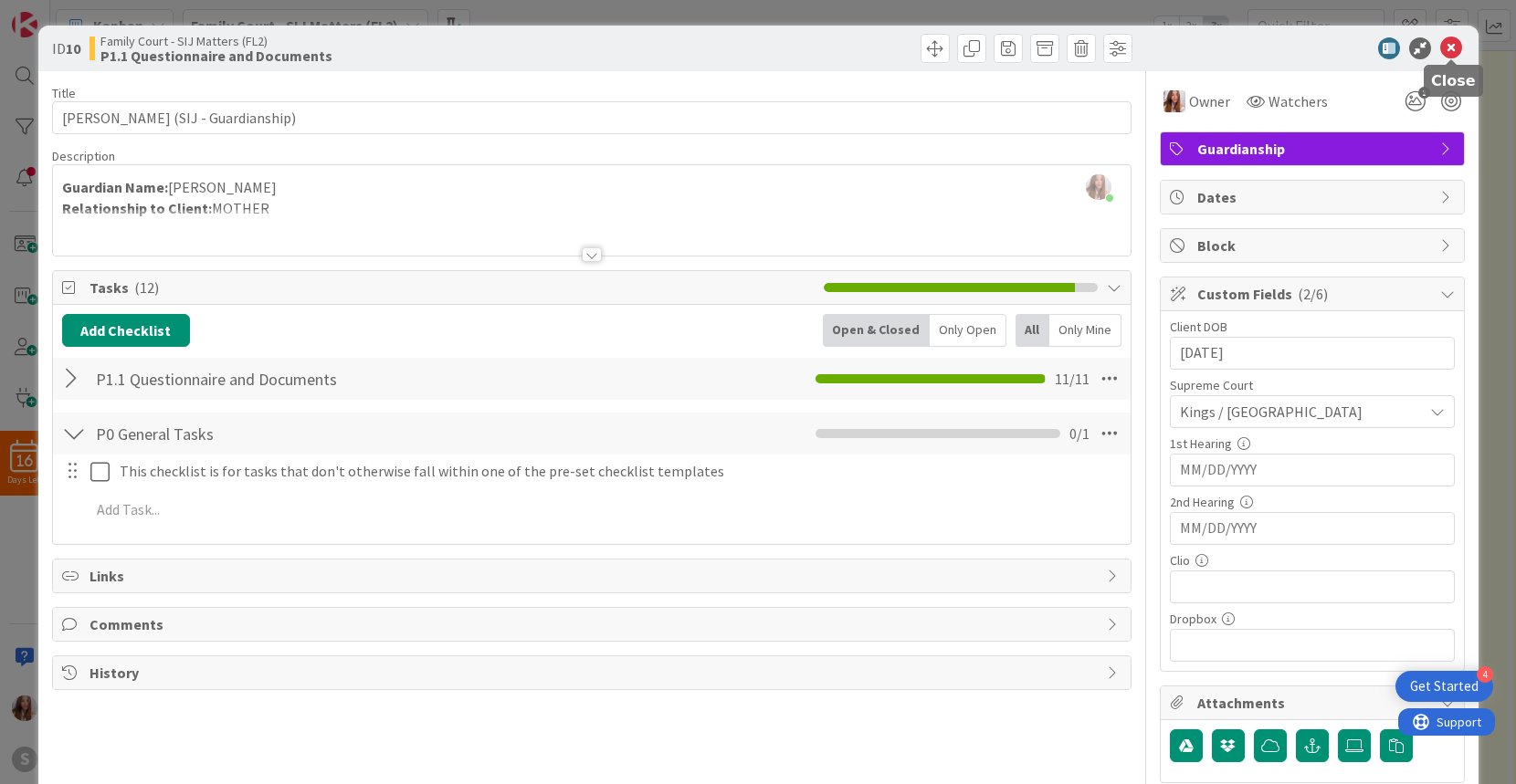
click at [1448, 52] on icon at bounding box center [1450, 48] width 22 height 22
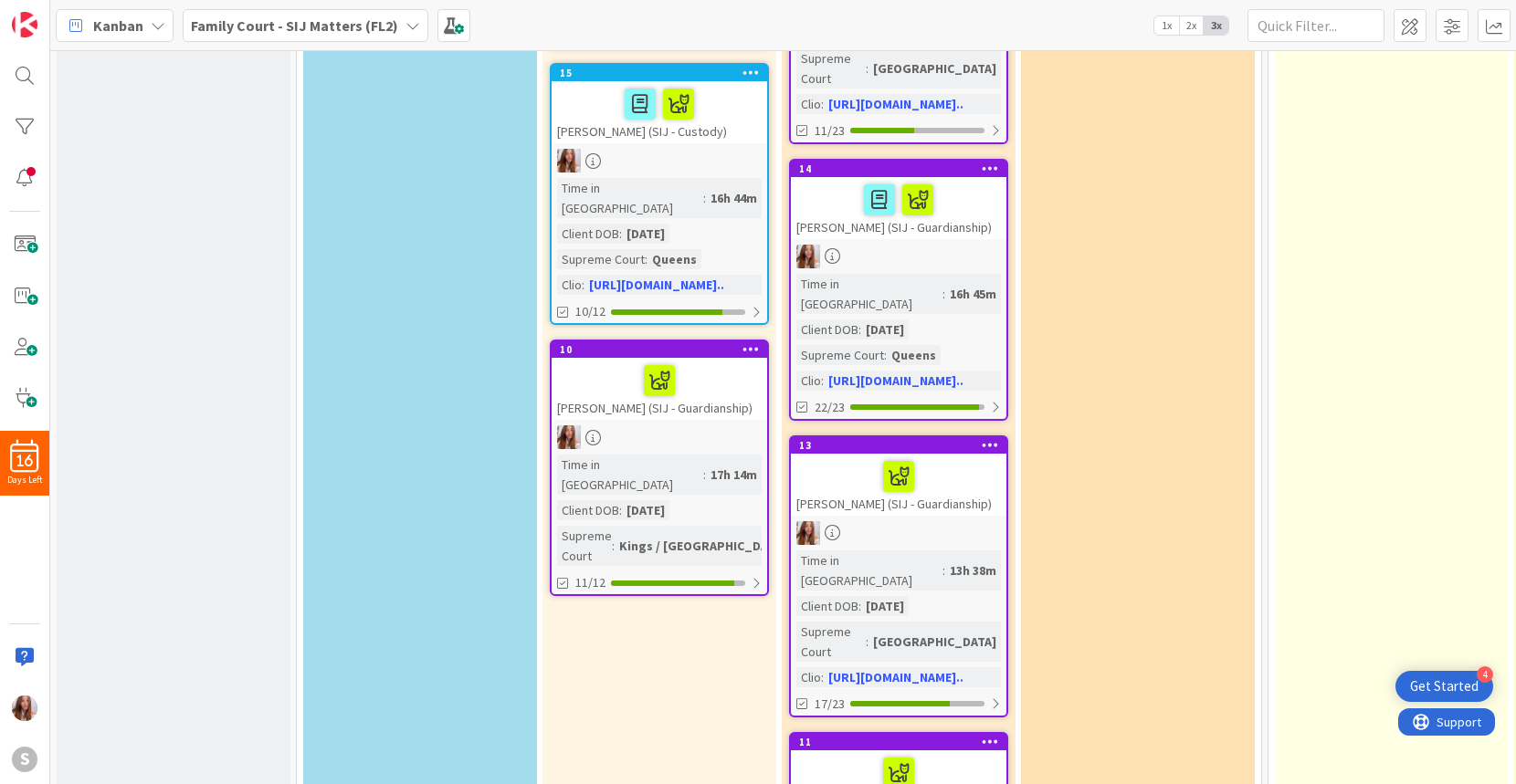
click at [728, 364] on div at bounding box center [660, 381] width 205 height 39
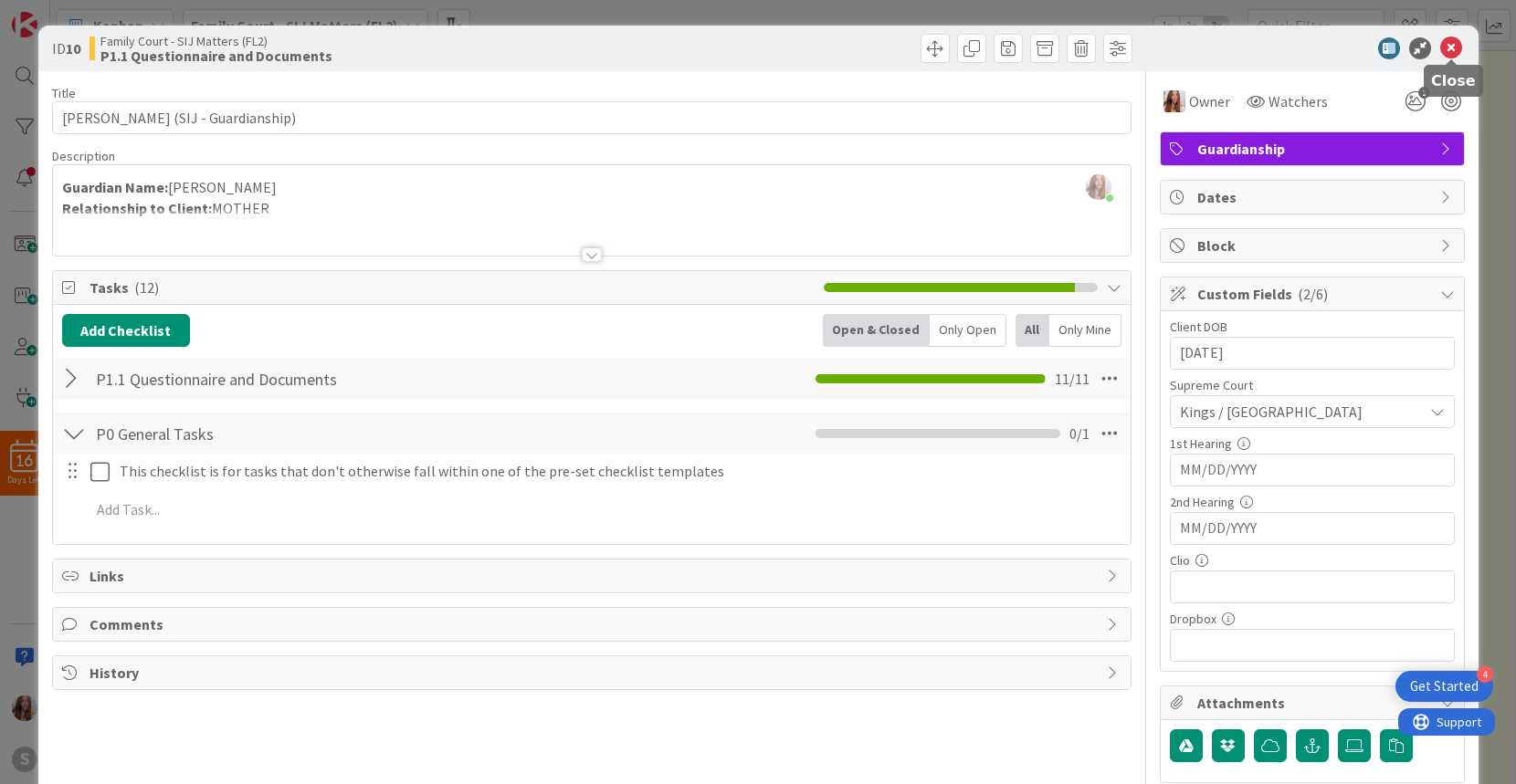
click at [1454, 46] on icon at bounding box center [1450, 48] width 22 height 22
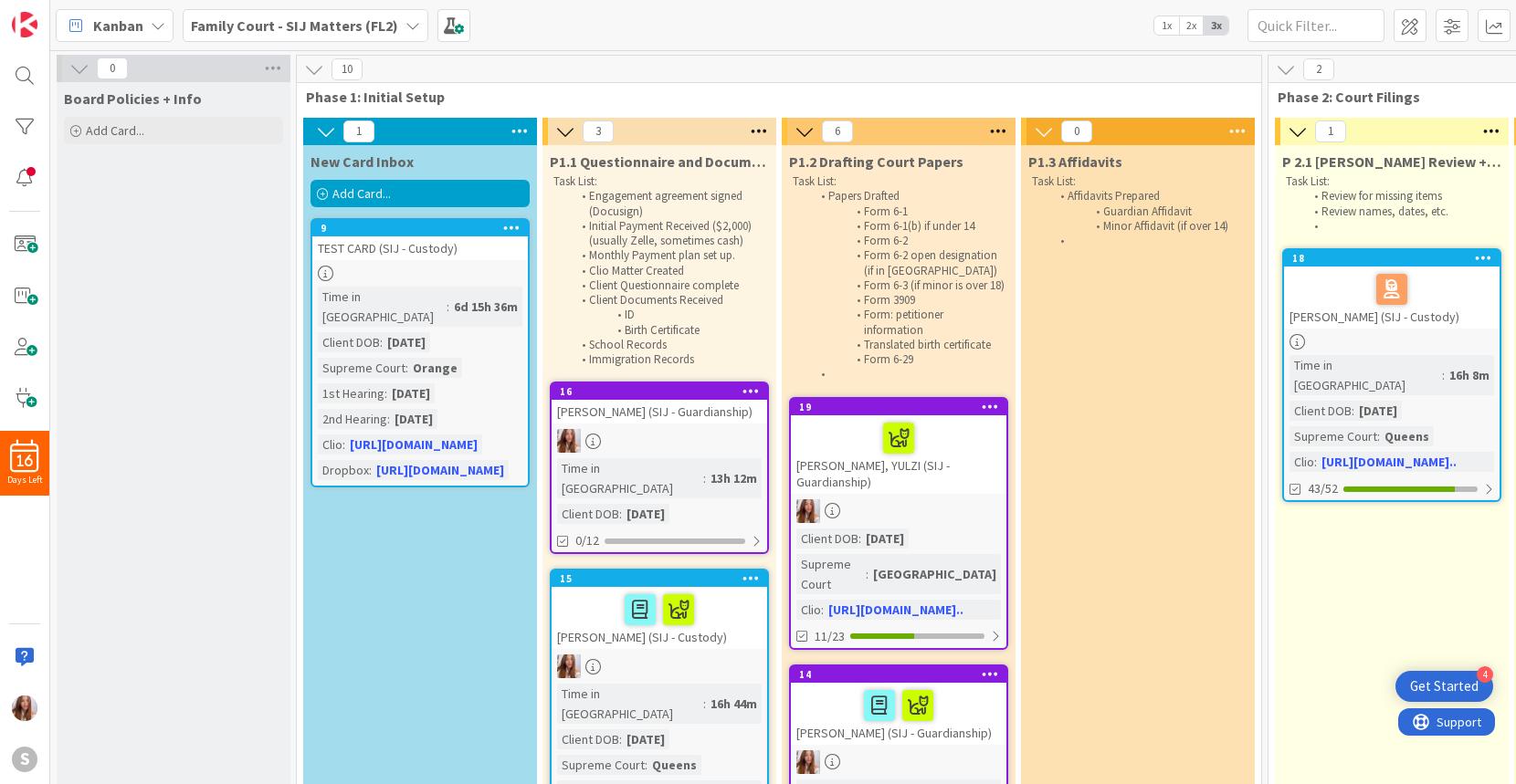
click at [407, 21] on icon at bounding box center [412, 25] width 14 height 14
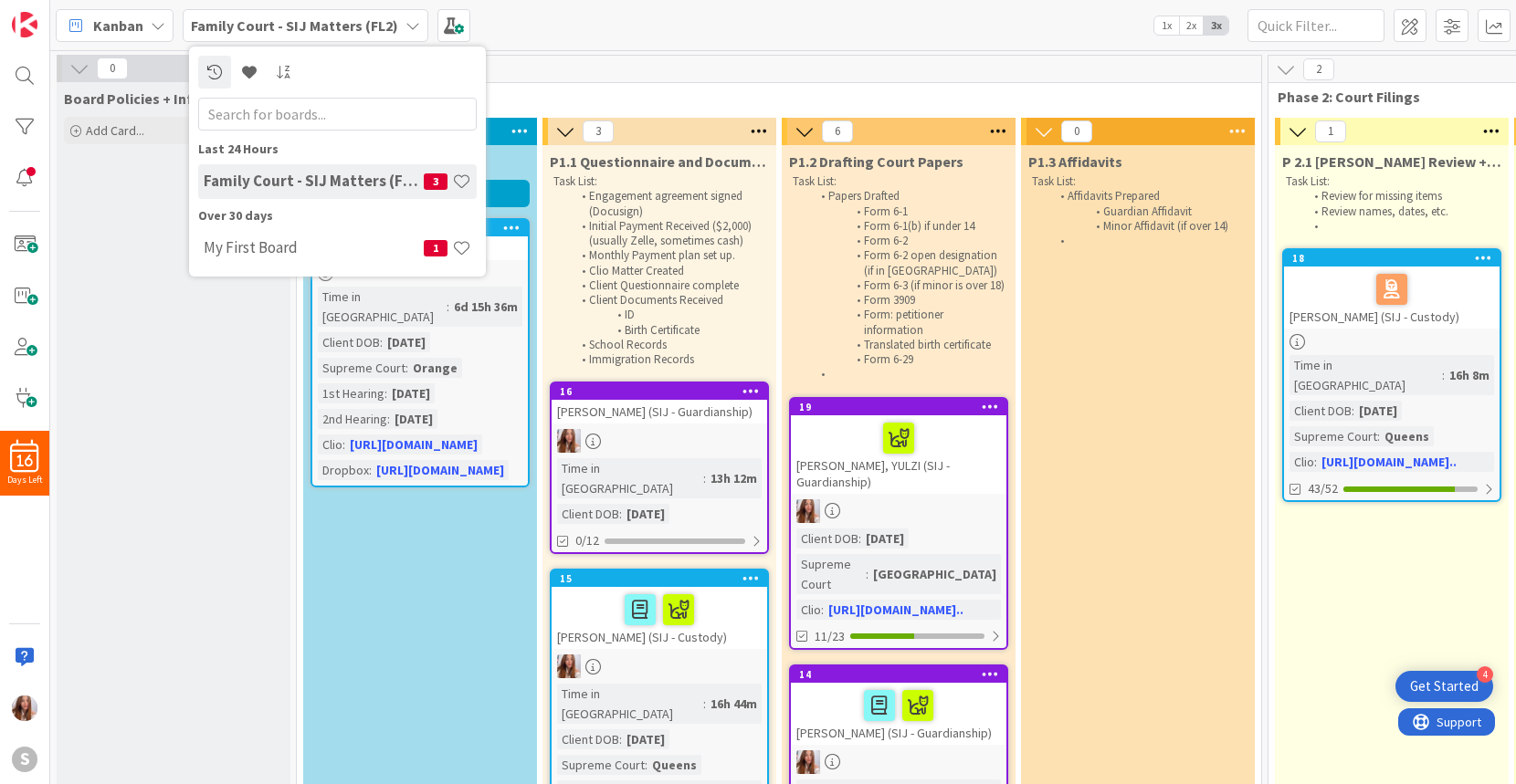
click at [516, 40] on div "Kanban Family Court - SIJ Matters (FL2) Last 24 Hours Family Court - SIJ Matter…" at bounding box center [783, 25] width 1466 height 50
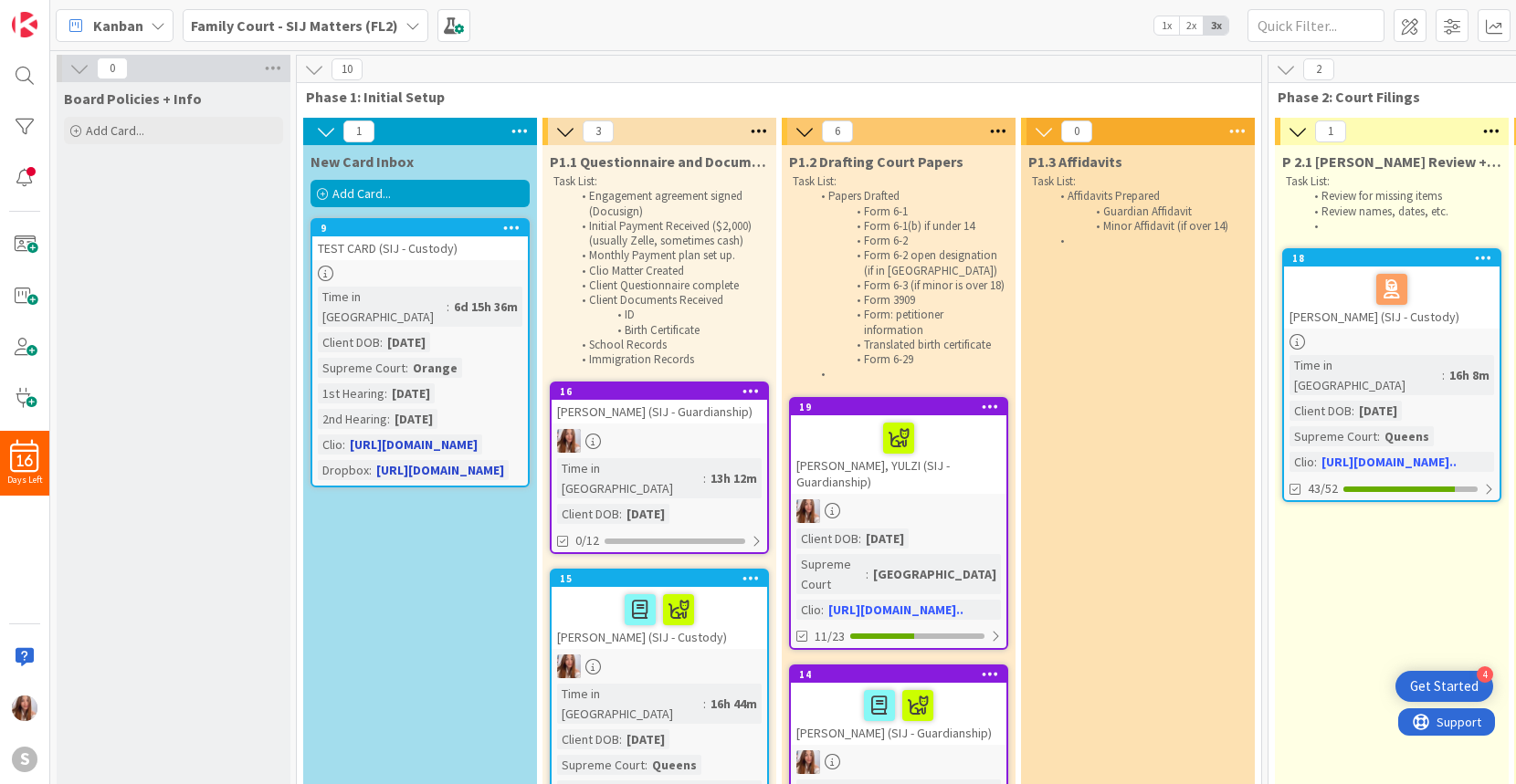
scroll to position [69, 0]
